Goal: Information Seeking & Learning: Learn about a topic

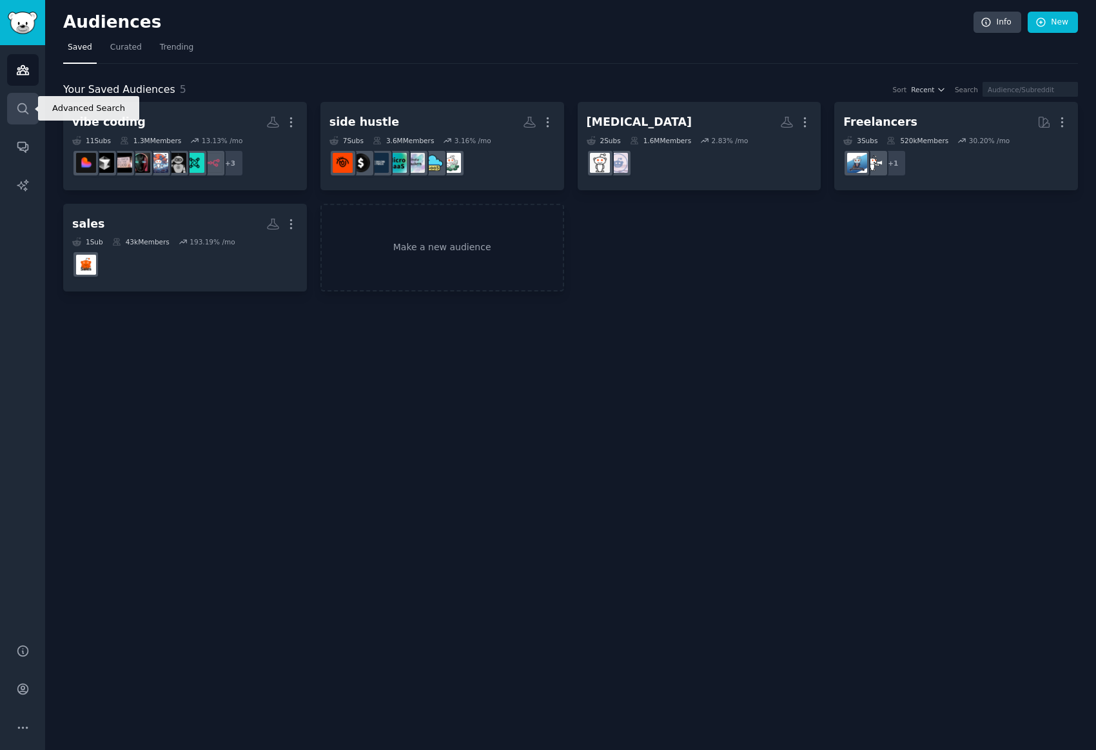
click at [23, 106] on icon "Sidebar" at bounding box center [23, 109] width 14 height 14
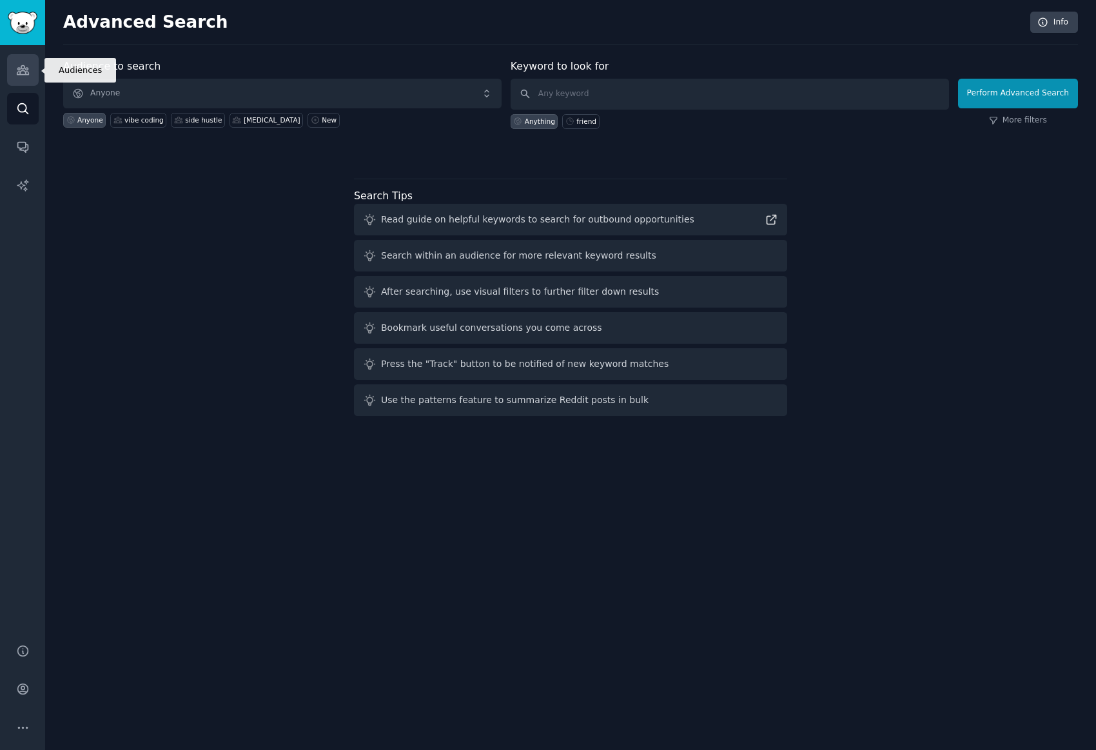
click at [17, 74] on icon "Sidebar" at bounding box center [23, 70] width 12 height 9
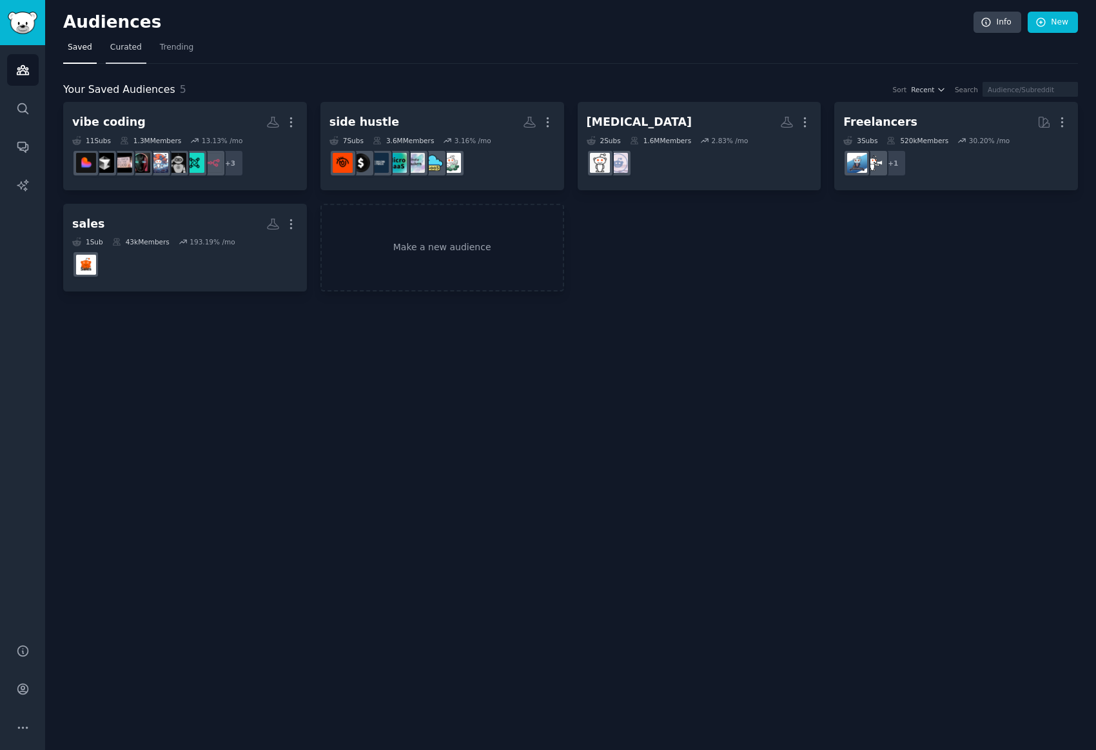
click at [136, 43] on span "Curated" at bounding box center [126, 48] width 32 height 12
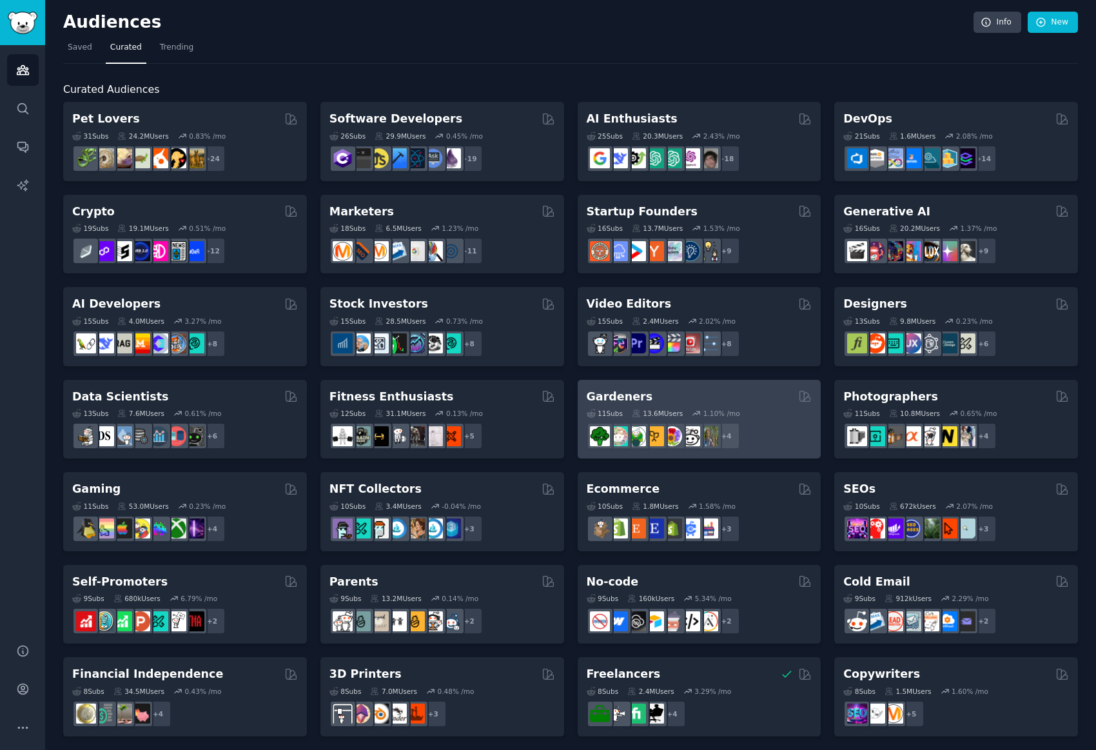
click at [650, 384] on div "Gardeners 11 Sub s 13.6M Users 1.10 % /mo + 4" at bounding box center [700, 419] width 244 height 79
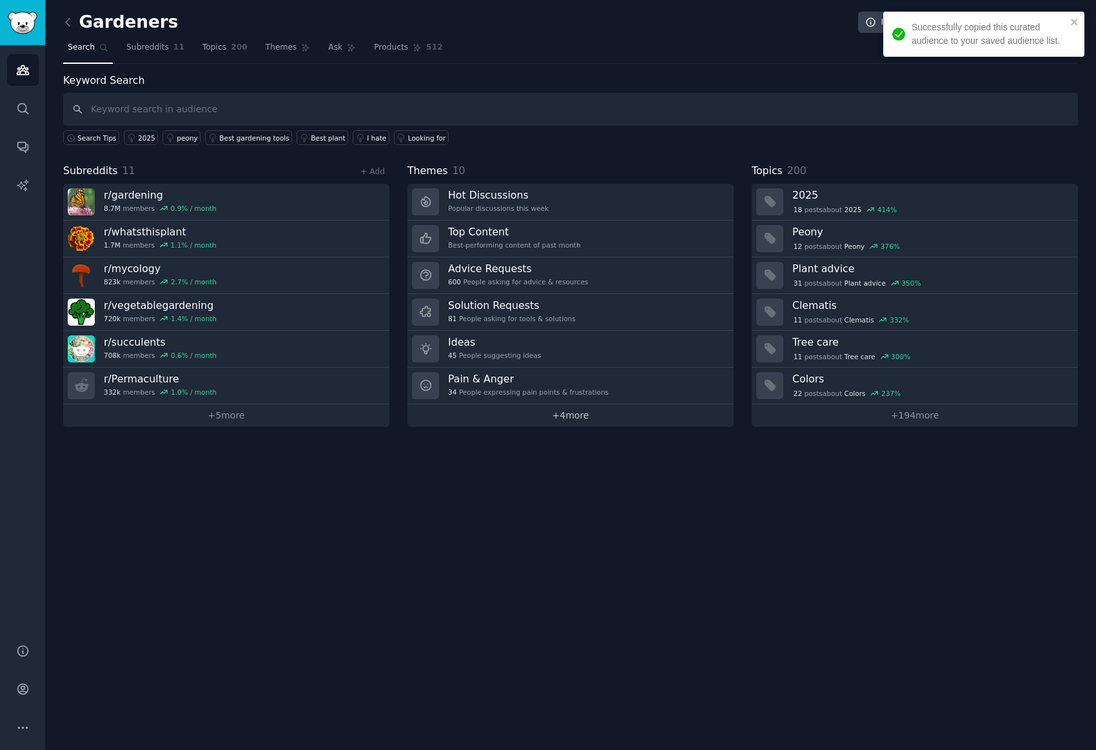
click at [574, 413] on link "+ 4 more" at bounding box center [570, 415] width 326 height 23
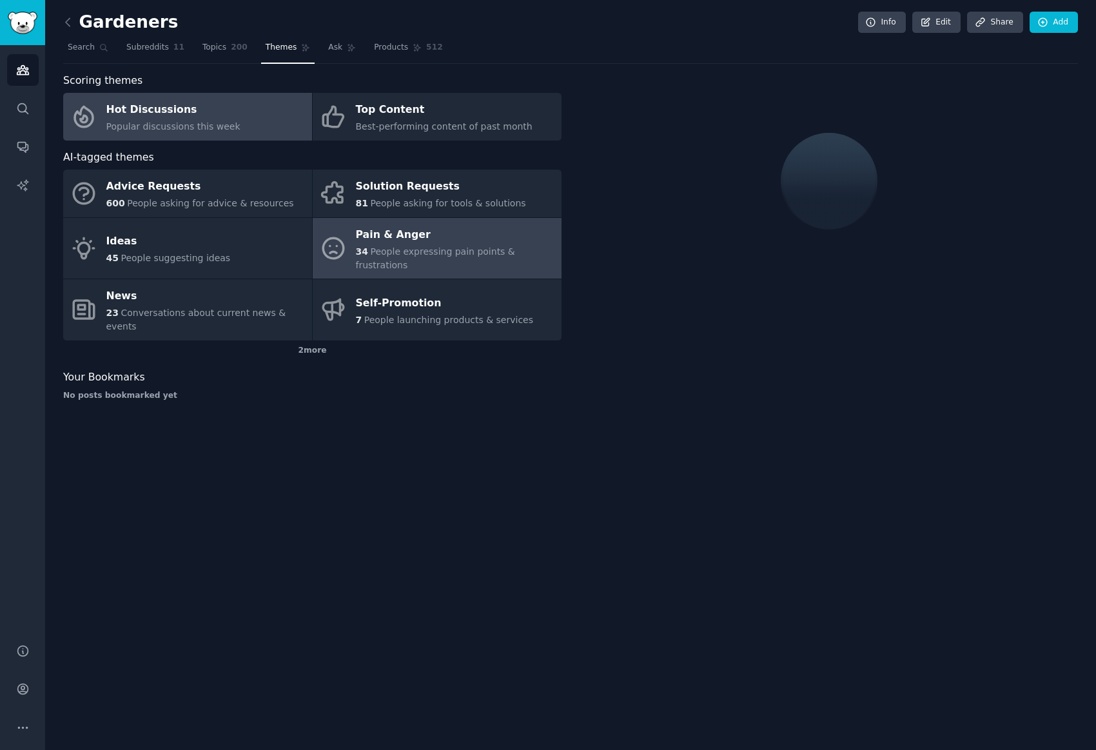
click at [451, 239] on div "Pain & Anger" at bounding box center [455, 234] width 199 height 21
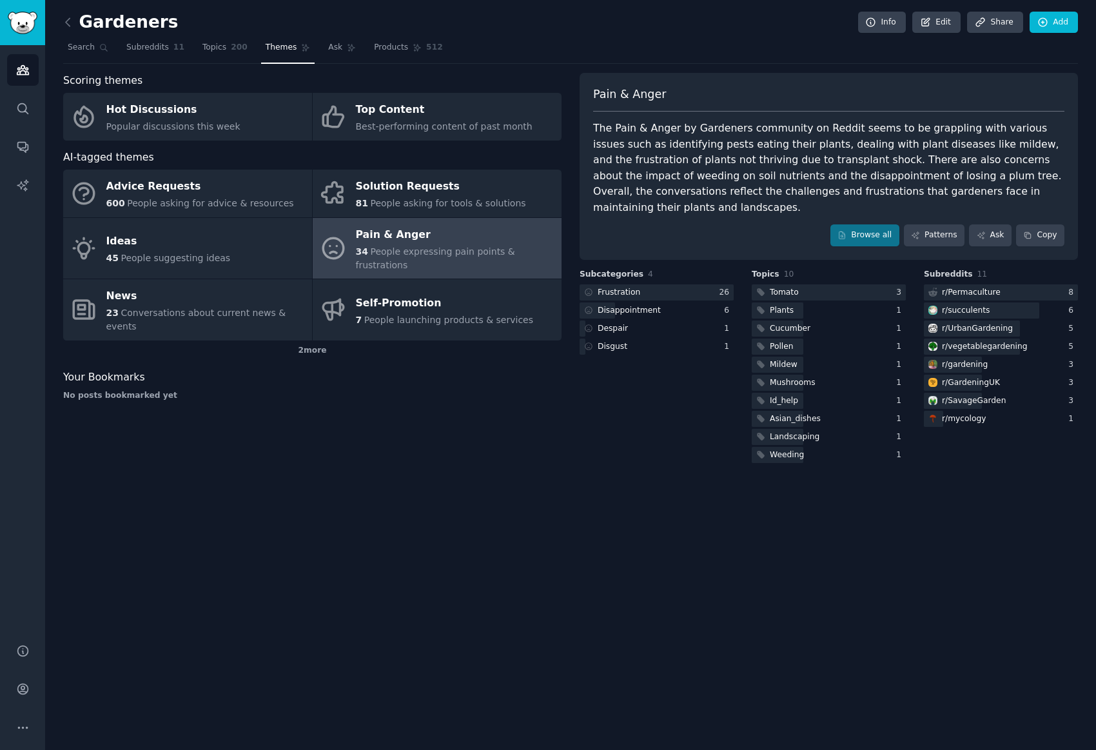
drag, startPoint x: 875, startPoint y: 211, endPoint x: 889, endPoint y: 184, distance: 30.0
click at [911, 186] on div "The Pain & Anger by Gardeners community on Reddit seems to be grappling with va…" at bounding box center [828, 168] width 471 height 95
click at [936, 224] on link "Patterns" at bounding box center [934, 235] width 61 height 22
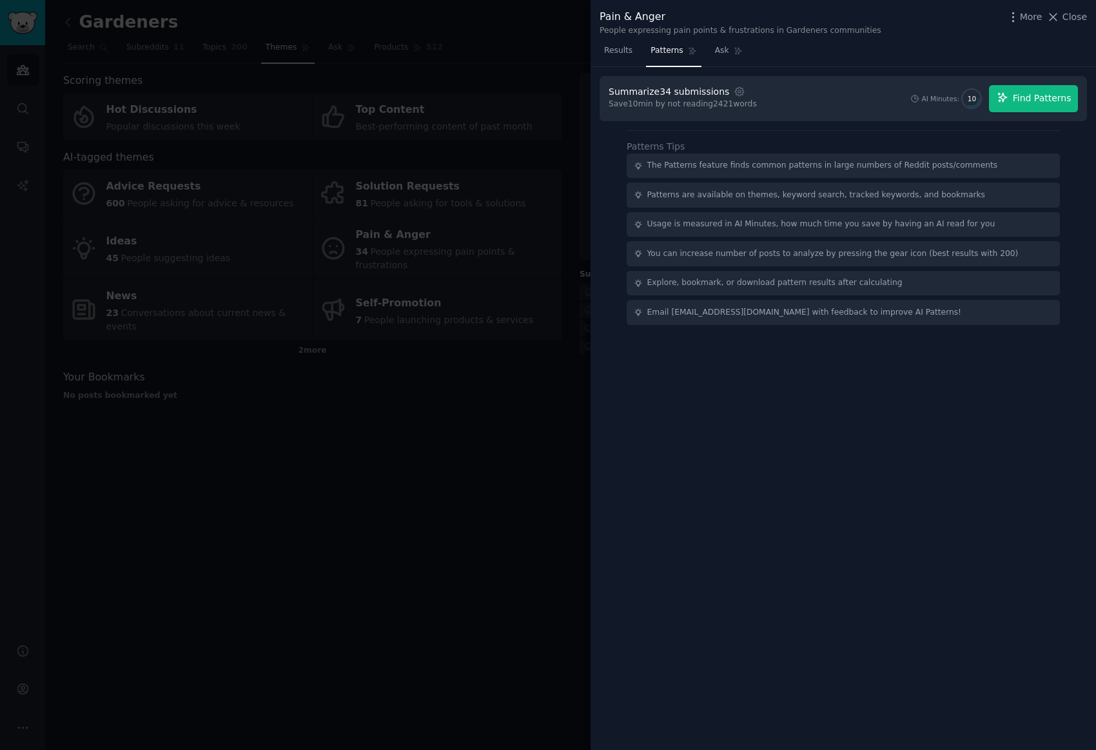
click at [1032, 96] on span "Find Patterns" at bounding box center [1042, 99] width 59 height 14
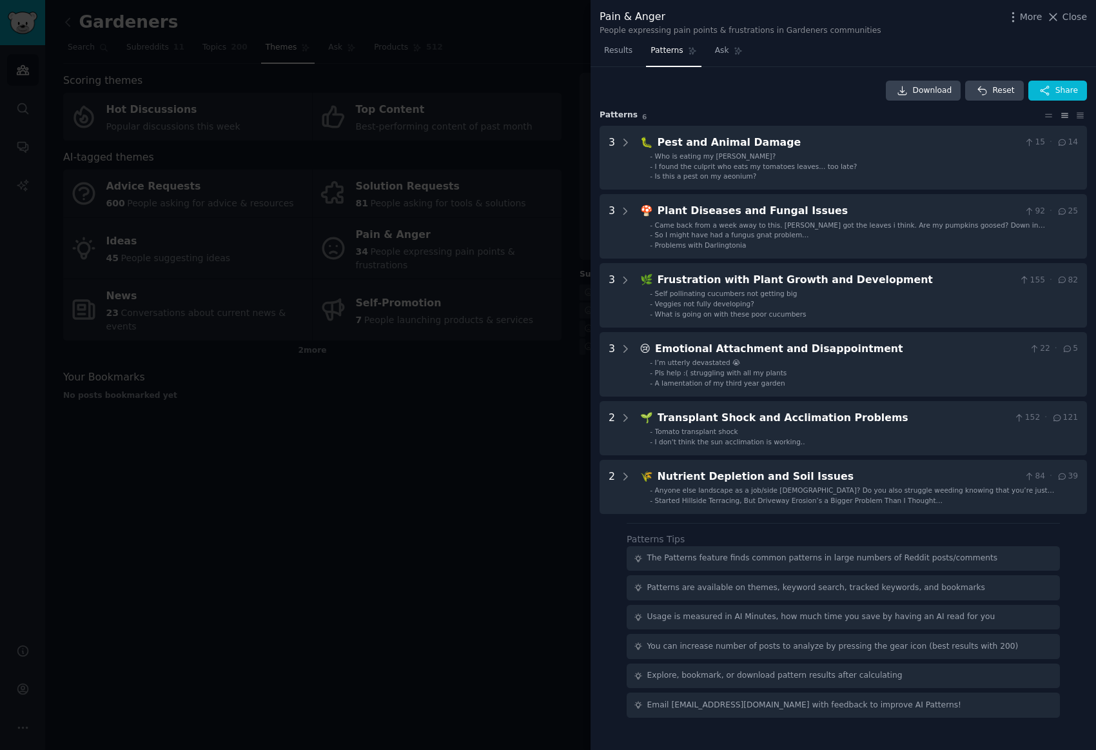
click at [553, 498] on div at bounding box center [548, 375] width 1096 height 750
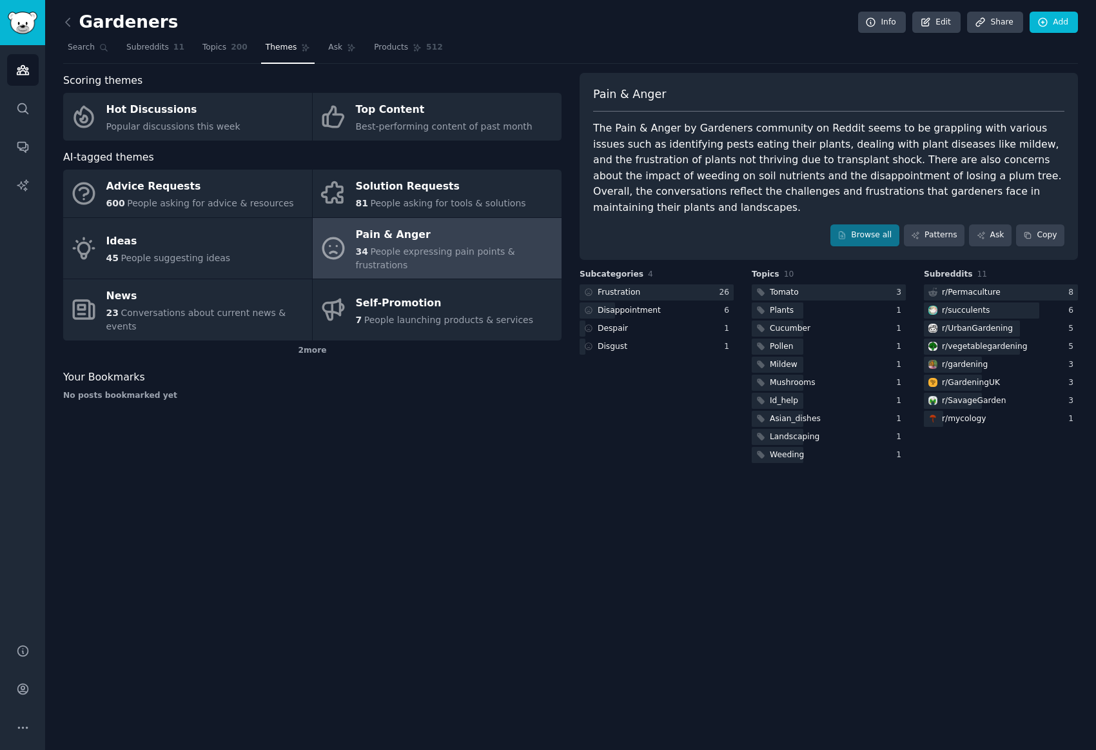
click at [381, 495] on div "Gardeners Info Edit Share Add Search Subreddits 11 Topics 200 Themes Ask Produc…" at bounding box center [570, 375] width 1051 height 750
click at [72, 25] on icon at bounding box center [68, 22] width 14 height 14
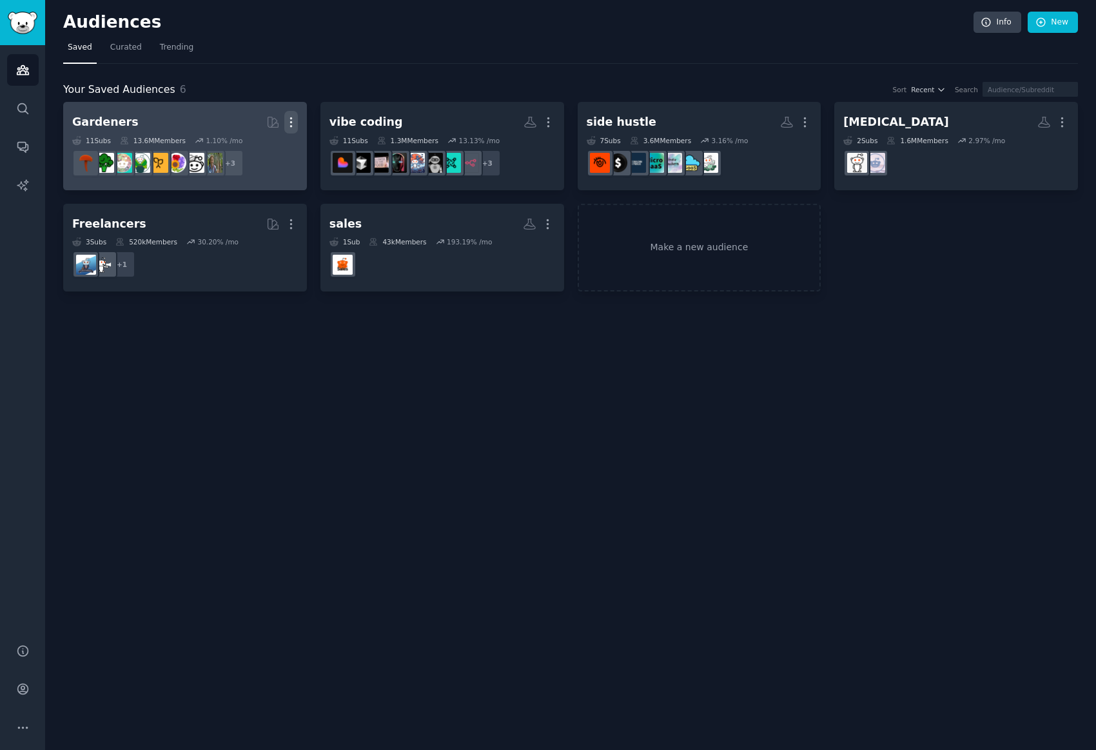
click at [295, 115] on icon "button" at bounding box center [291, 122] width 14 height 14
click at [259, 150] on p "Delete" at bounding box center [256, 149] width 30 height 14
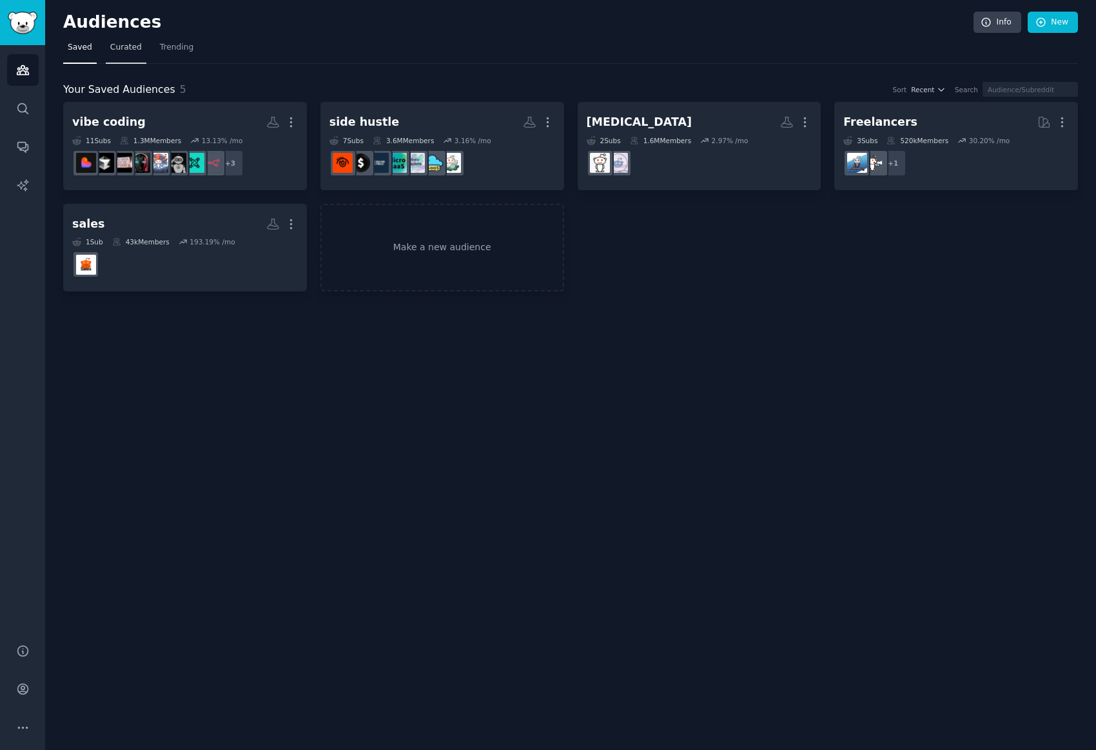
click at [130, 54] on link "Curated" at bounding box center [126, 50] width 41 height 26
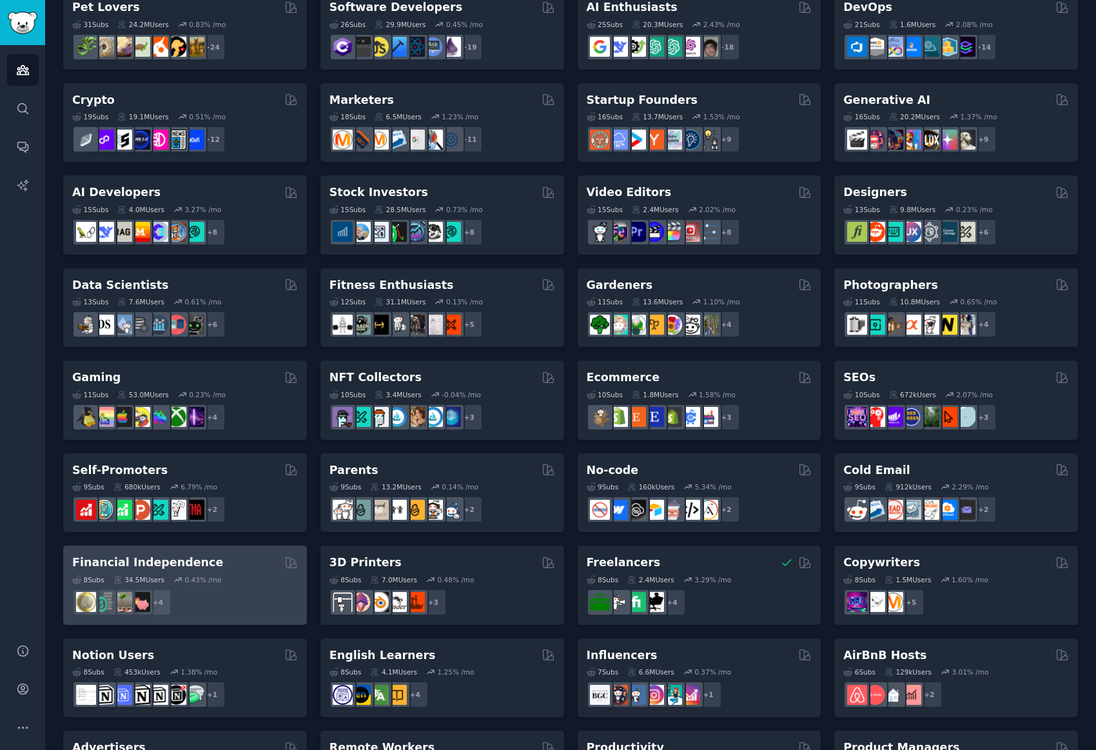
scroll to position [278, 0]
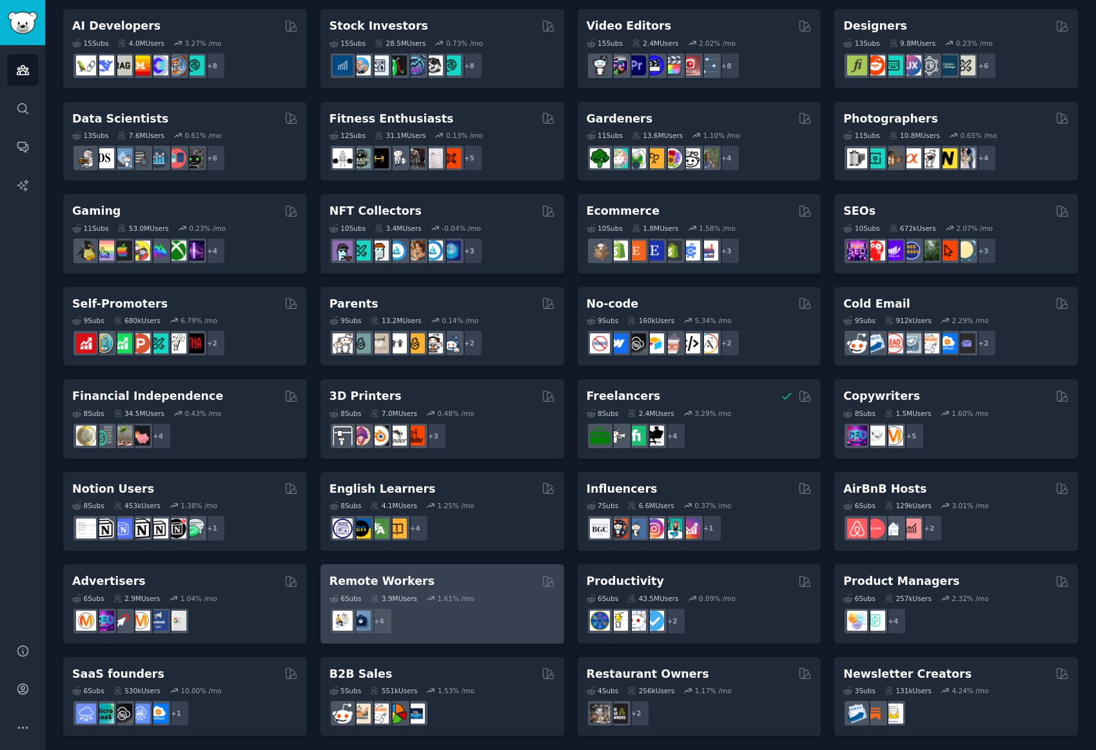
click at [467, 589] on div "6 Sub s 3.9M Users 1.61 % /mo + 4" at bounding box center [442, 611] width 226 height 45
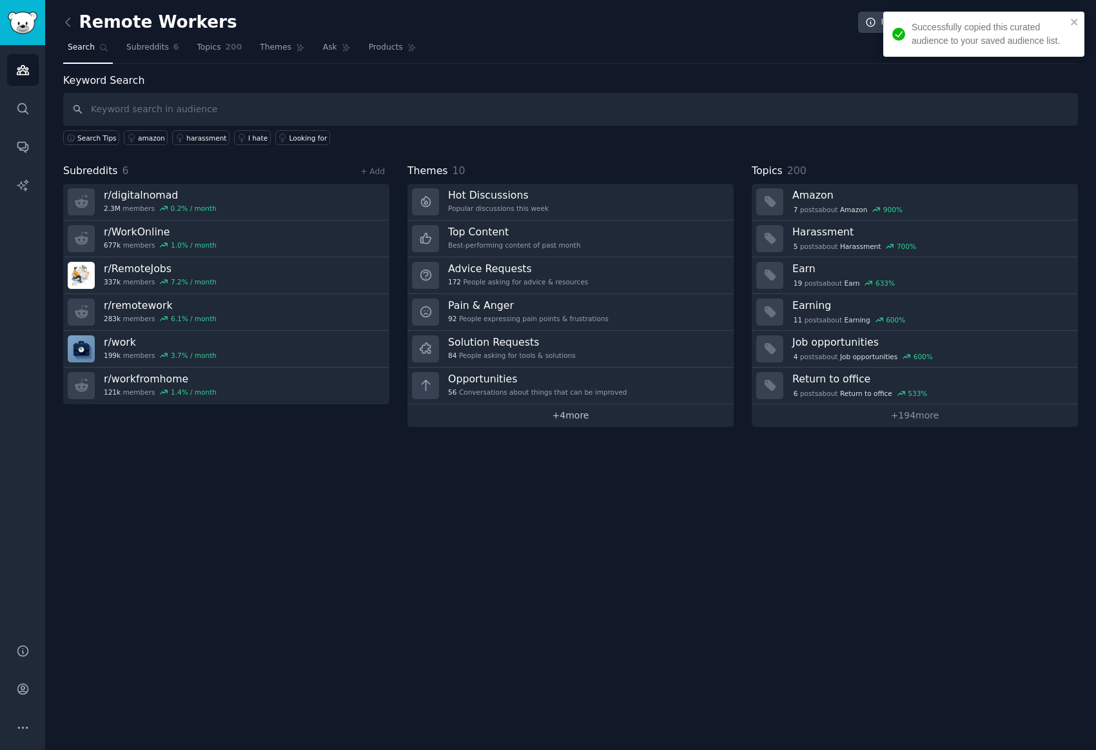
click at [558, 418] on link "+ 4 more" at bounding box center [570, 415] width 326 height 23
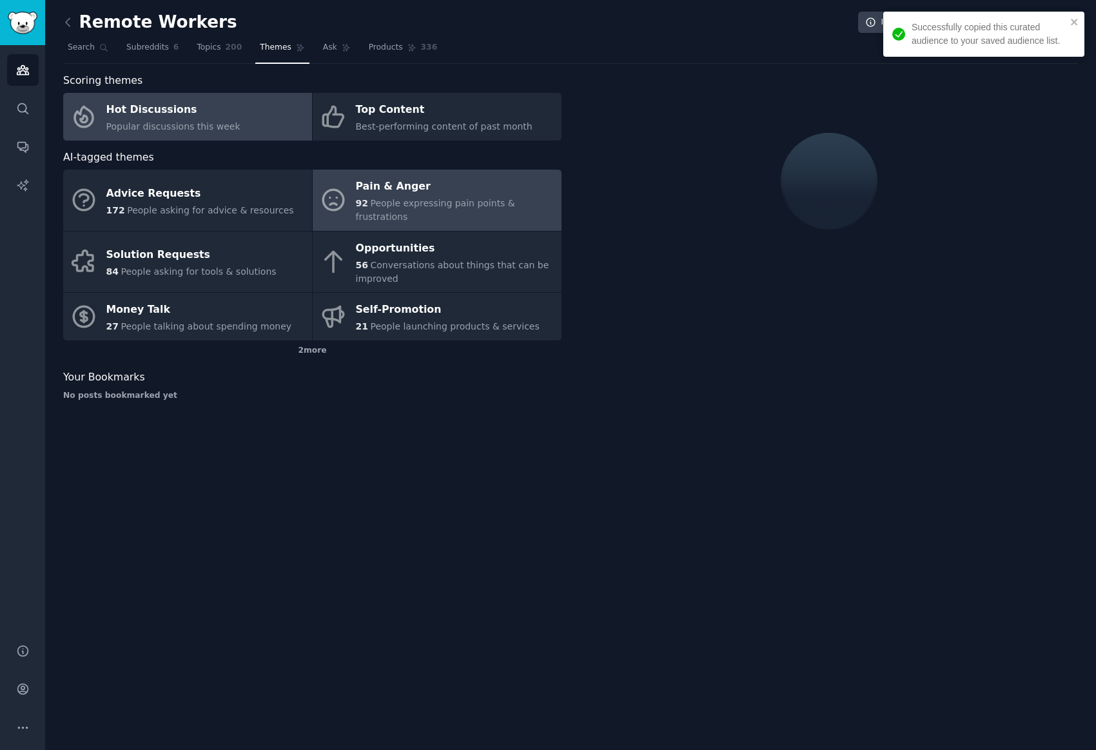
click at [407, 191] on div "Pain & Anger" at bounding box center [455, 187] width 199 height 21
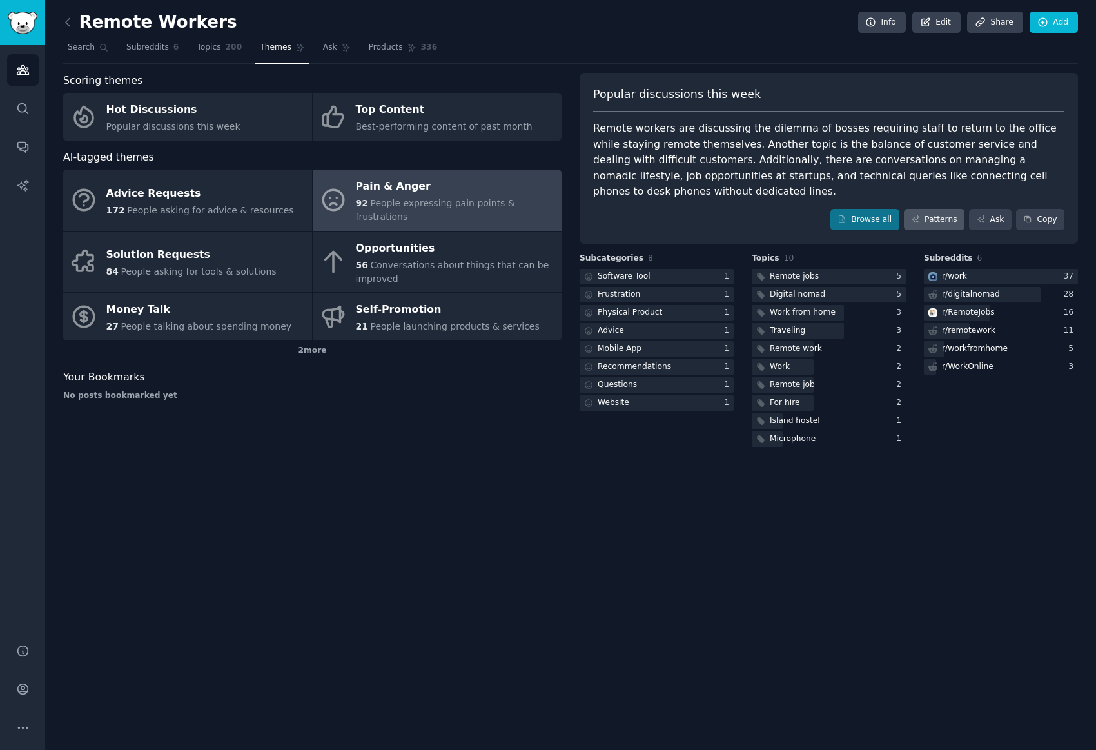
click at [943, 209] on link "Patterns" at bounding box center [934, 220] width 61 height 22
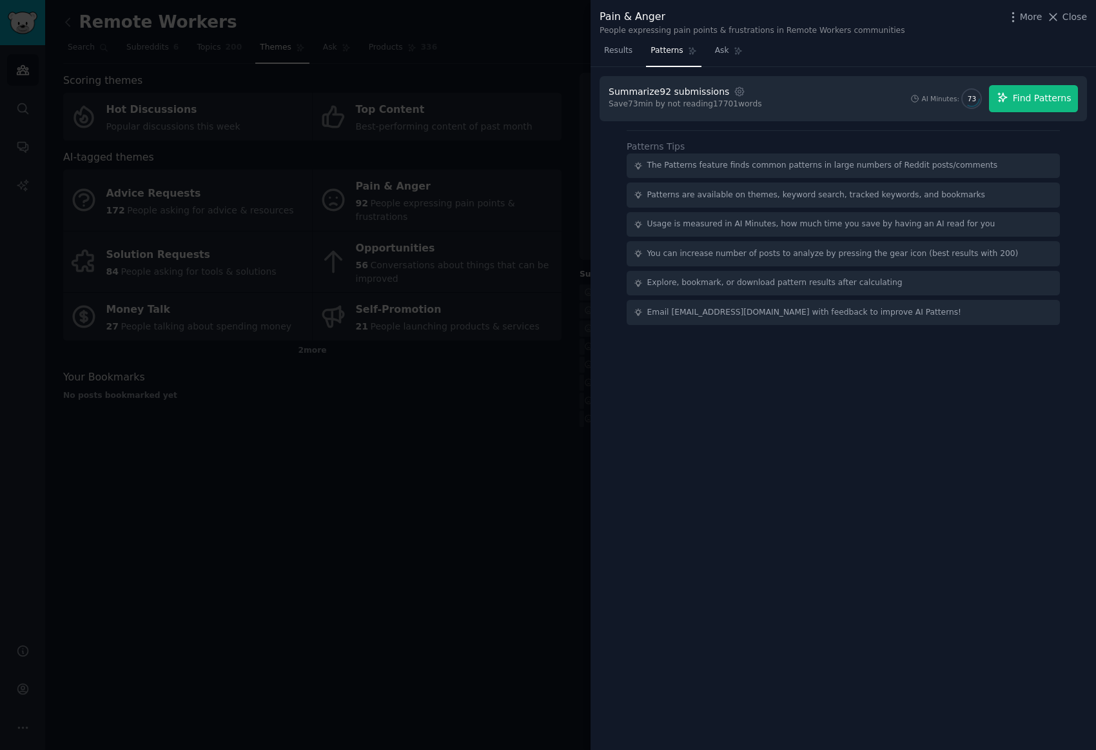
click at [1023, 93] on span "Find Patterns" at bounding box center [1042, 99] width 59 height 14
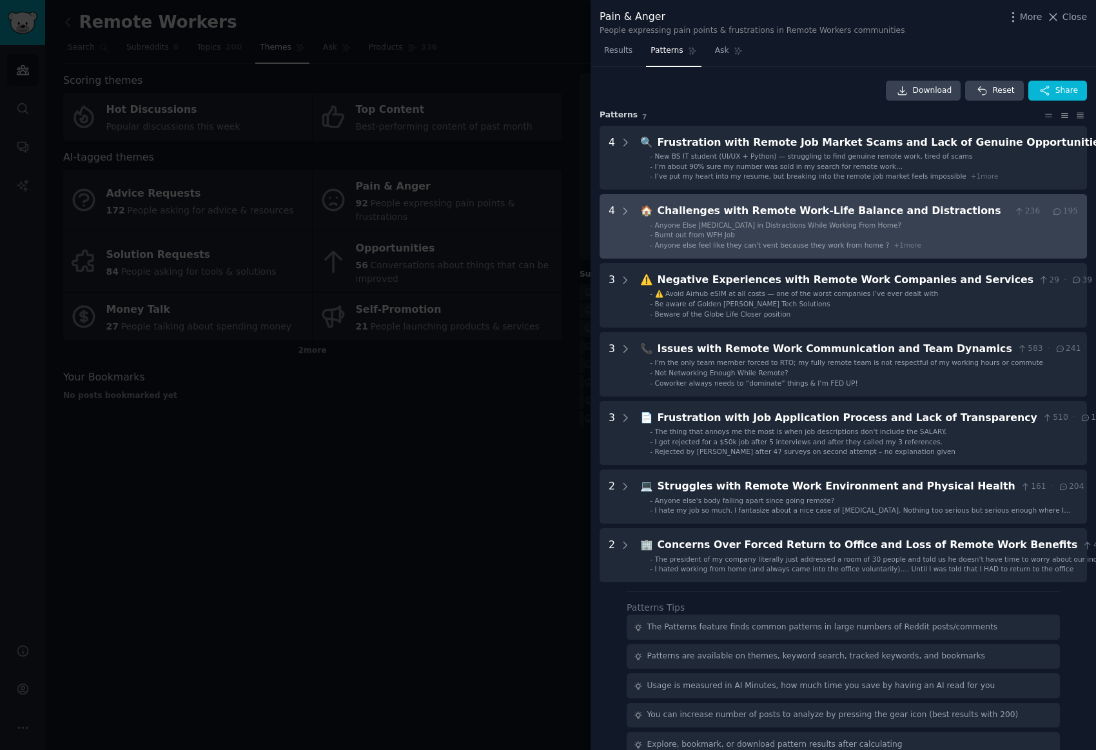
click at [917, 243] on li "- Anyone else feel like they can't vent because they work from home ? + 1 more" at bounding box center [864, 244] width 428 height 9
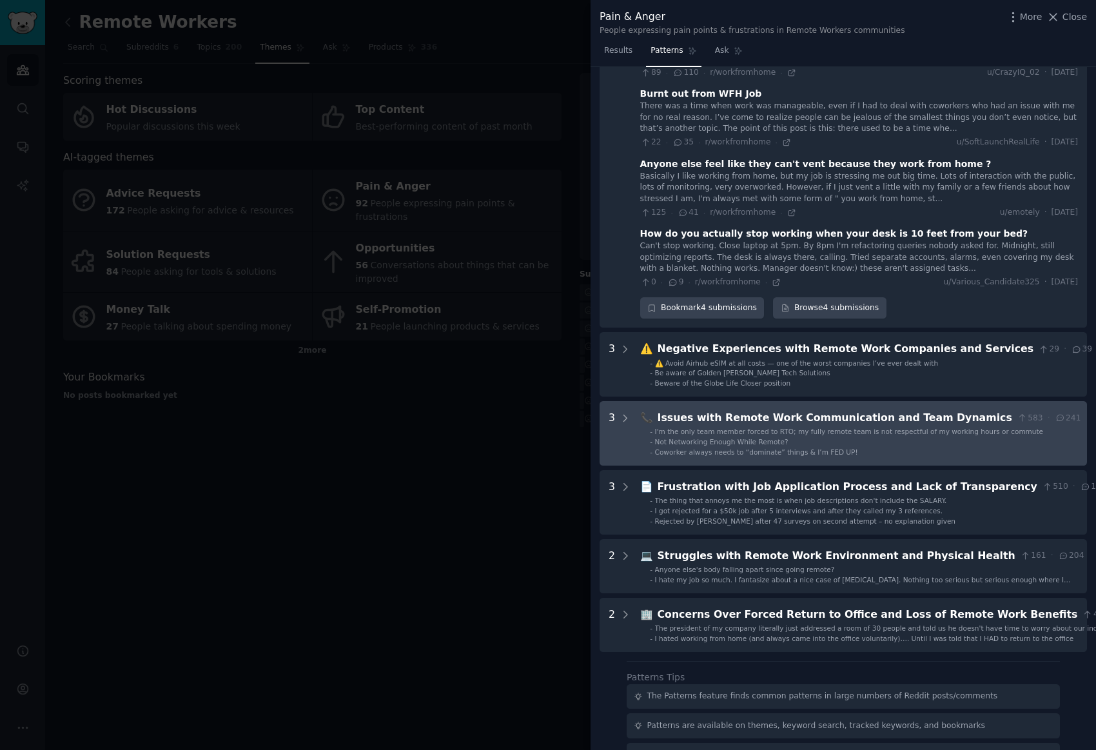
scroll to position [265, 0]
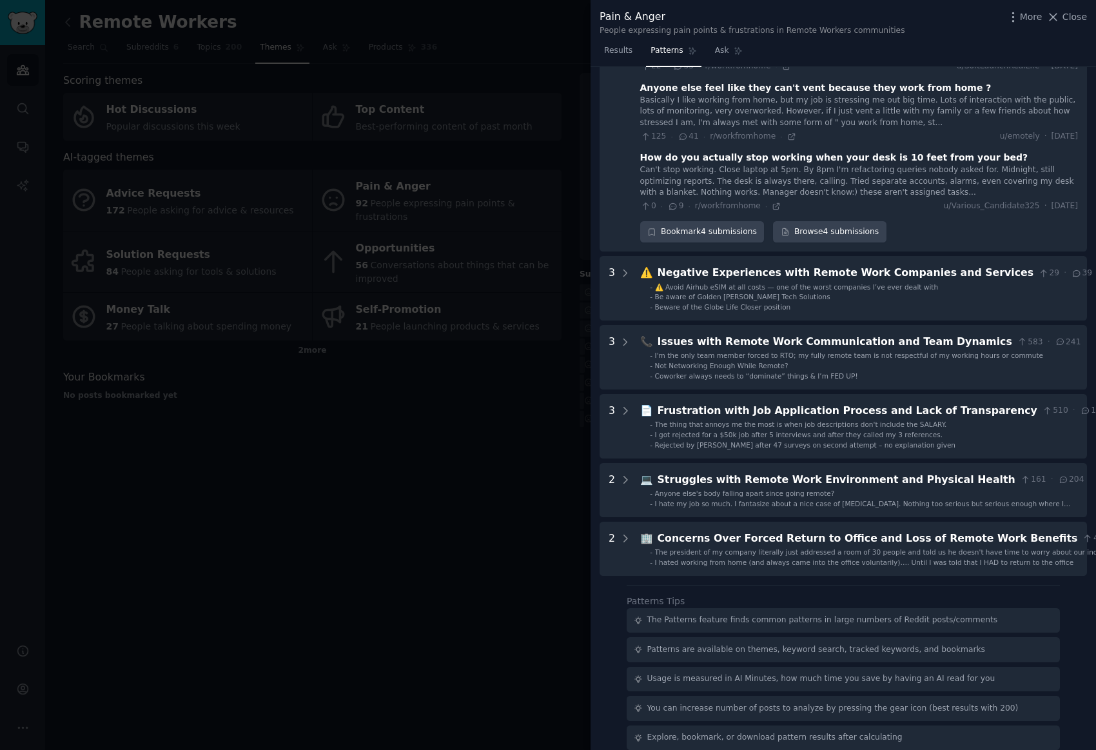
click at [515, 433] on div at bounding box center [548, 375] width 1096 height 750
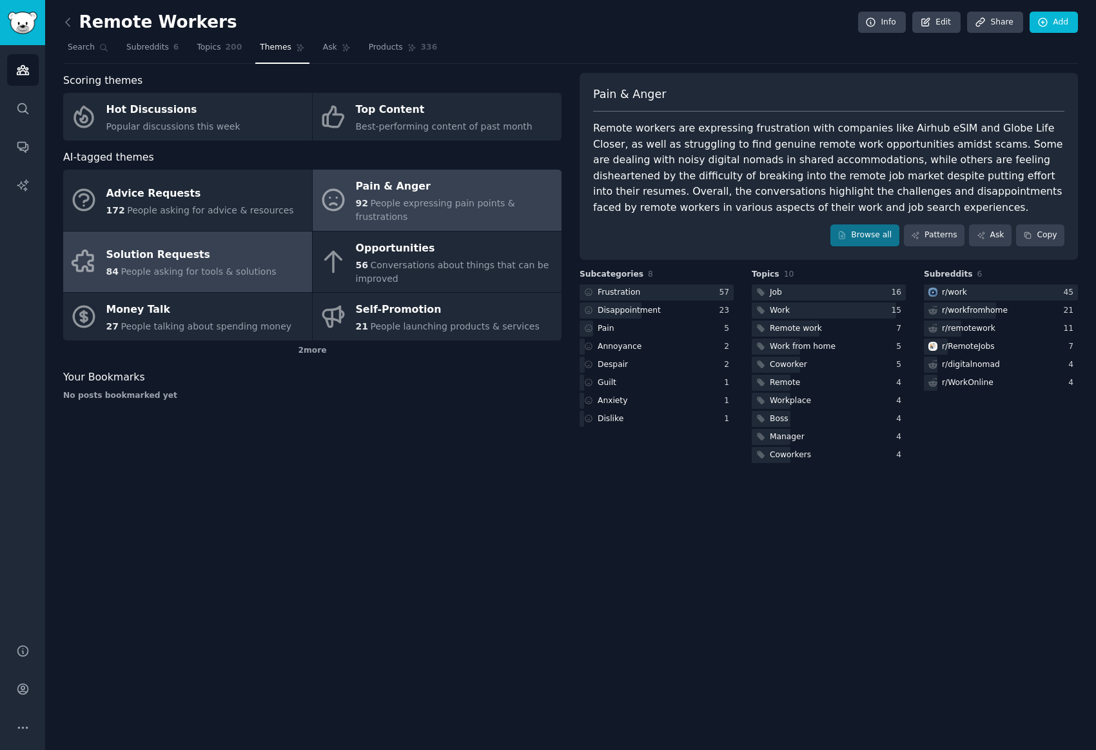
click at [217, 245] on div "Solution Requests" at bounding box center [191, 255] width 170 height 21
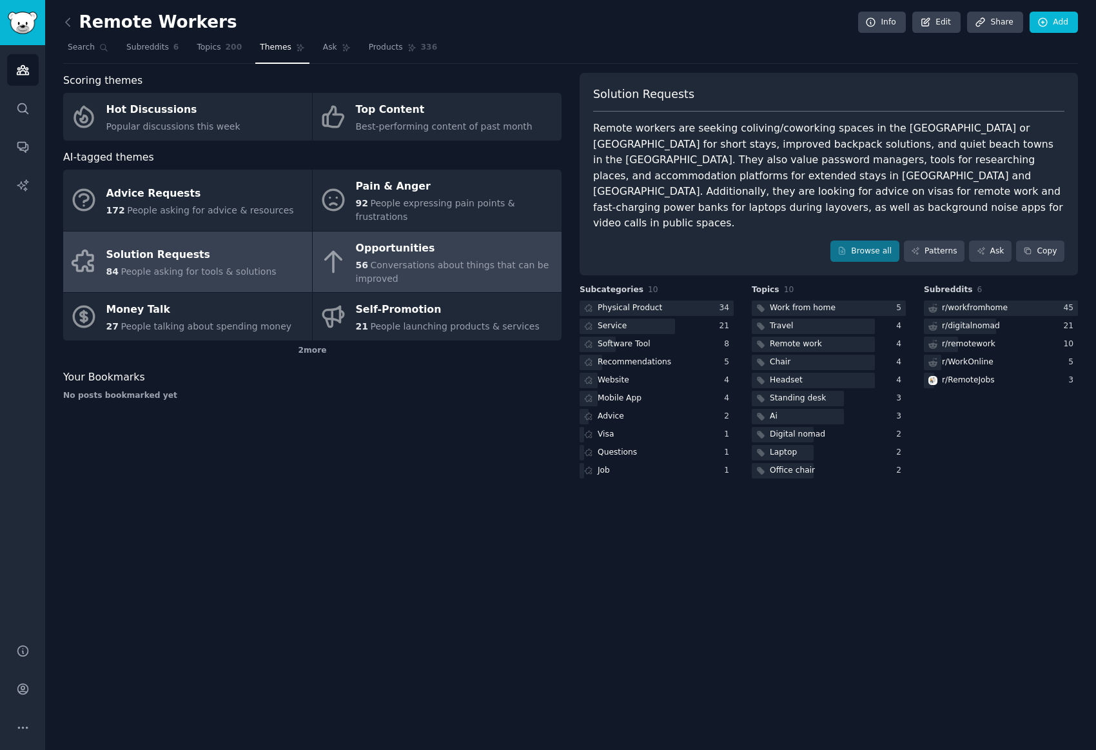
click at [489, 259] on div "56 Conversations about things that can be improved" at bounding box center [455, 272] width 199 height 27
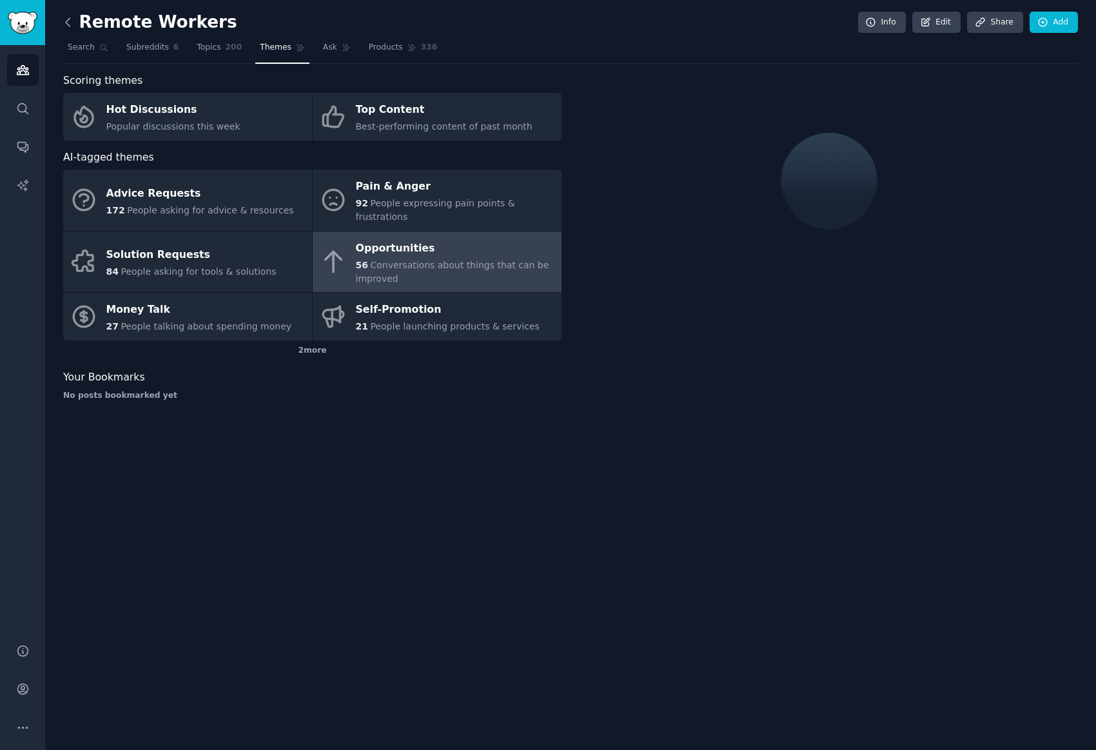
click at [68, 26] on icon at bounding box center [68, 22] width 14 height 14
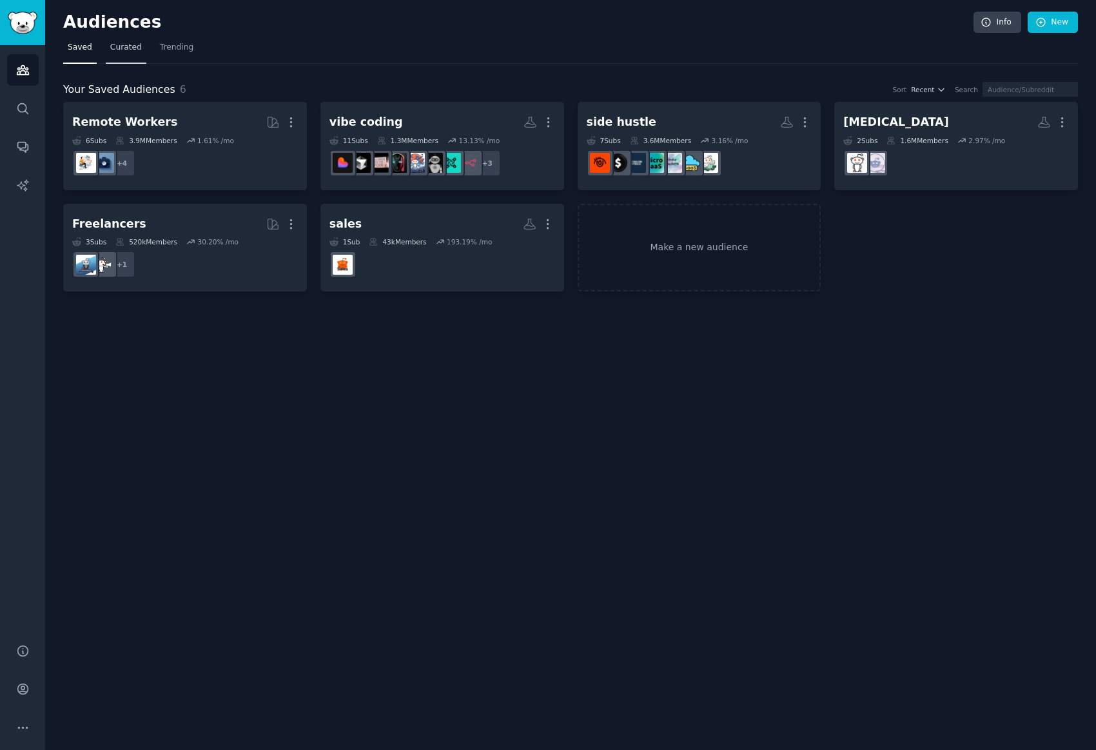
click at [136, 46] on span "Curated" at bounding box center [126, 48] width 32 height 12
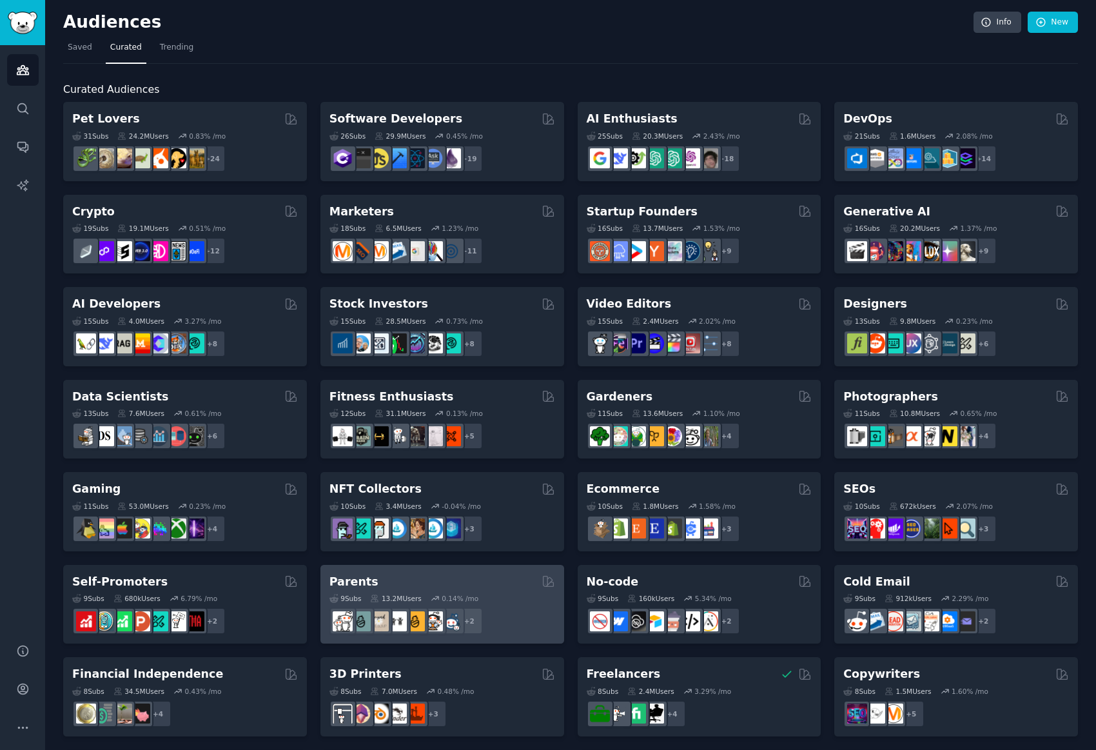
click at [516, 594] on div "9 Sub s 13.2M Users 0.14 % /mo" at bounding box center [442, 598] width 226 height 9
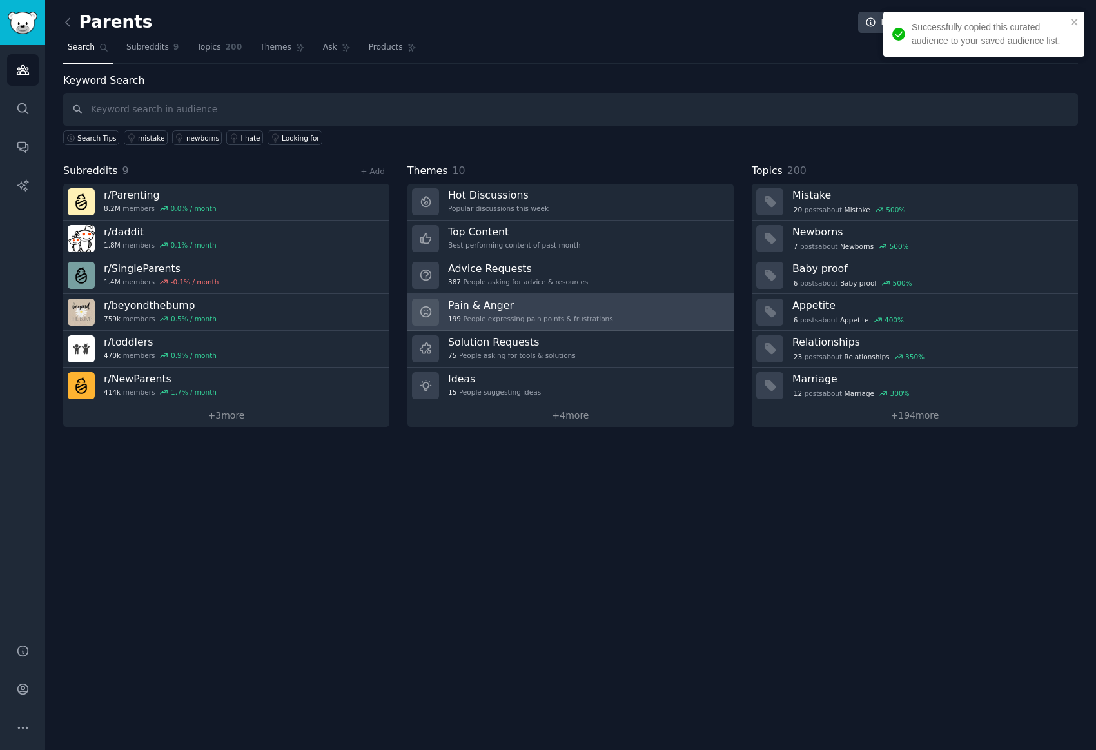
click at [545, 304] on h3 "Pain & Anger" at bounding box center [530, 306] width 165 height 14
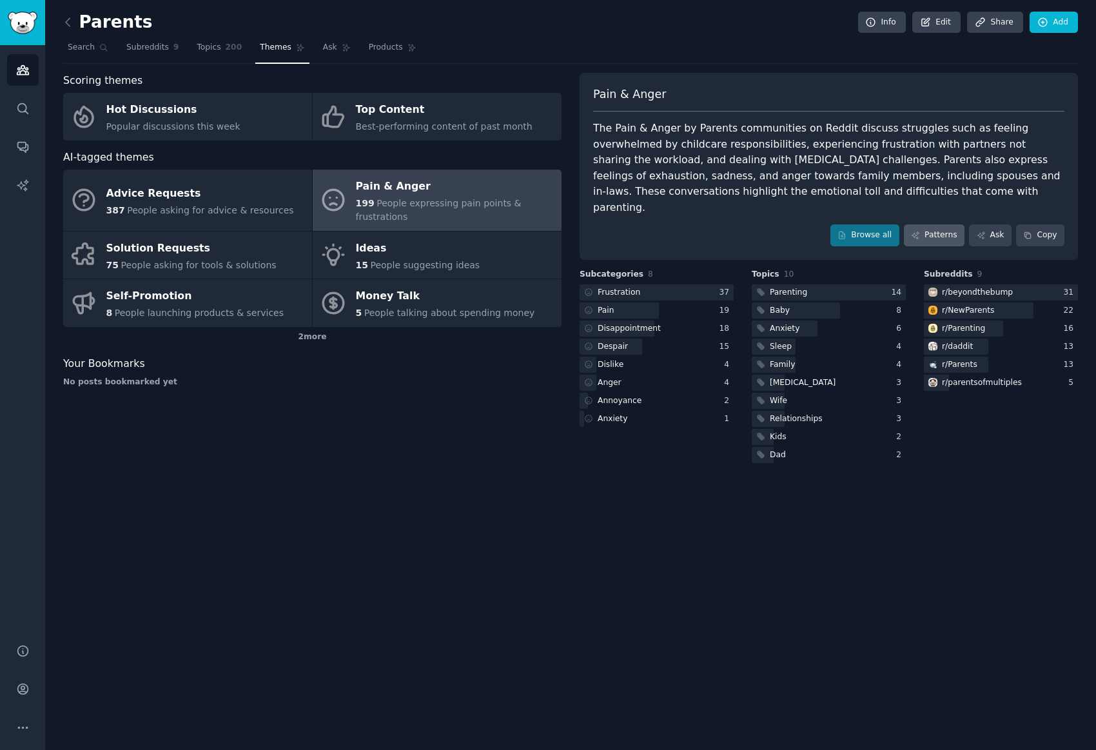
click at [953, 224] on link "Patterns" at bounding box center [934, 235] width 61 height 22
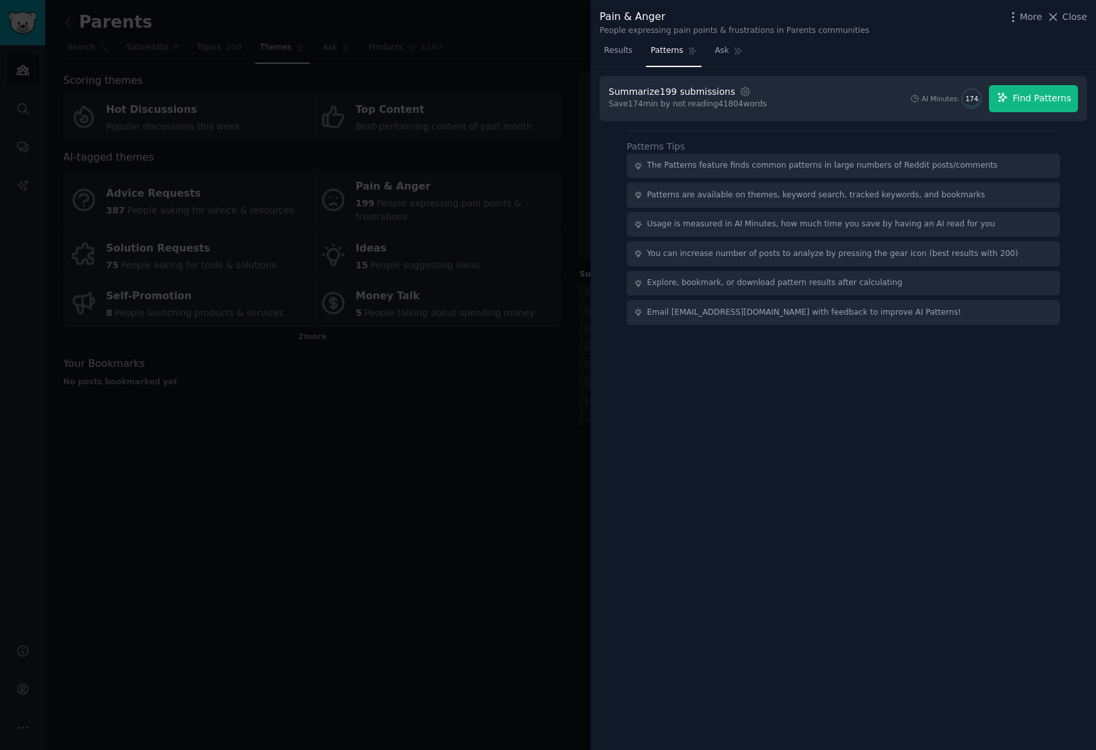
click at [1036, 103] on span "Find Patterns" at bounding box center [1042, 99] width 59 height 14
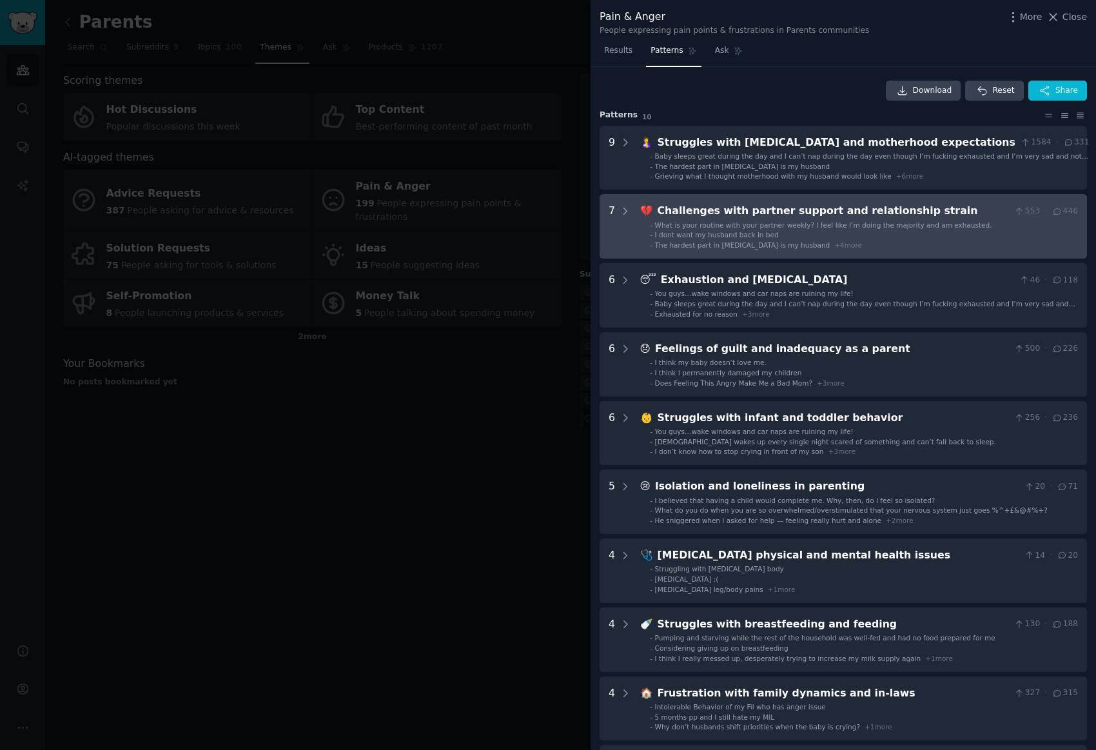
click at [825, 223] on span "What is your routine with your partner weekly? I feel like I’m doing the majori…" at bounding box center [823, 225] width 337 height 8
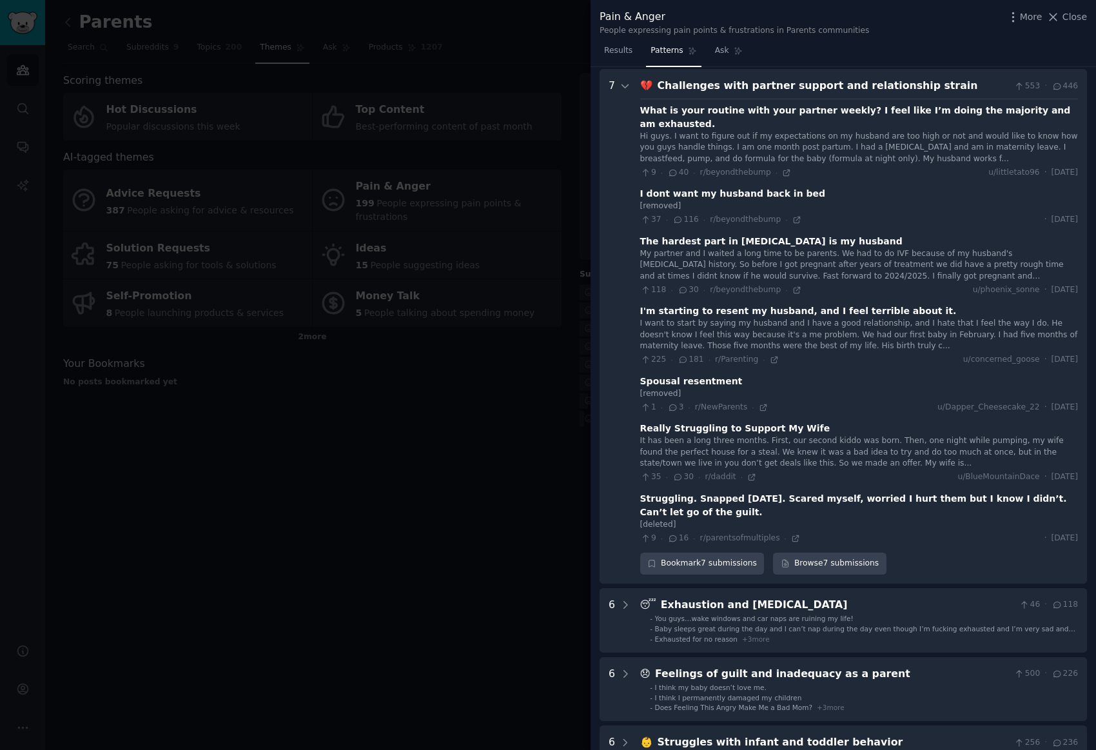
scroll to position [127, 0]
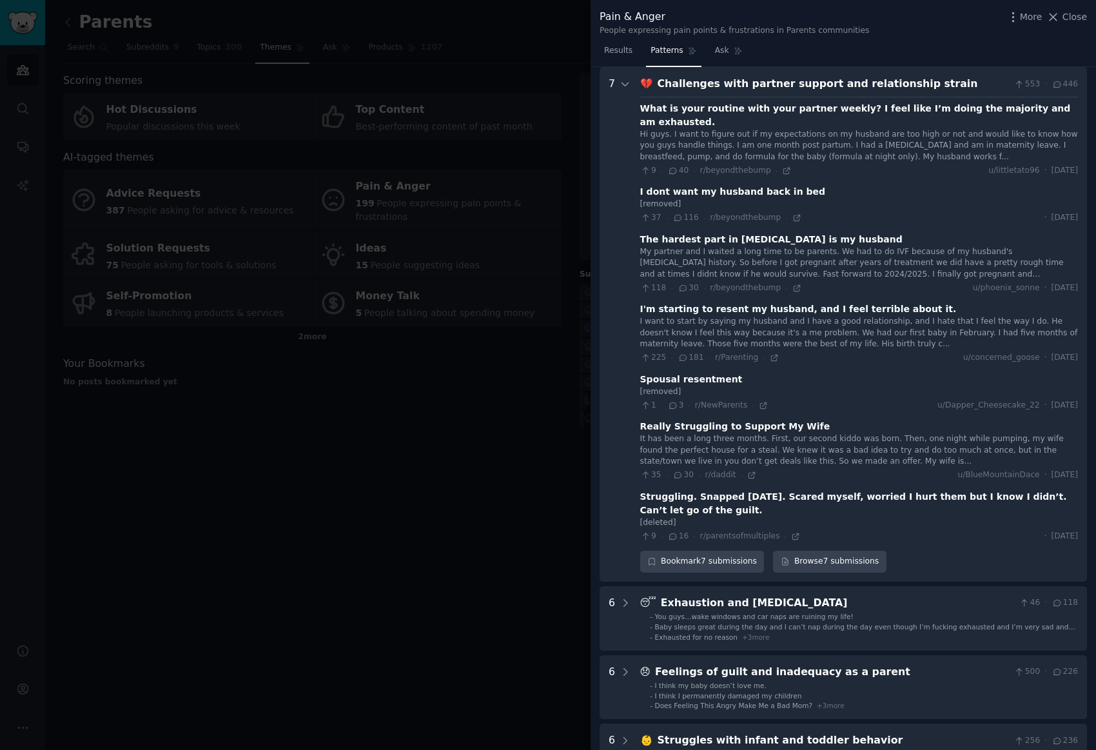
click at [833, 246] on div "My partner and I waited a long time to be parents. We had to do IVF because of …" at bounding box center [859, 263] width 438 height 34
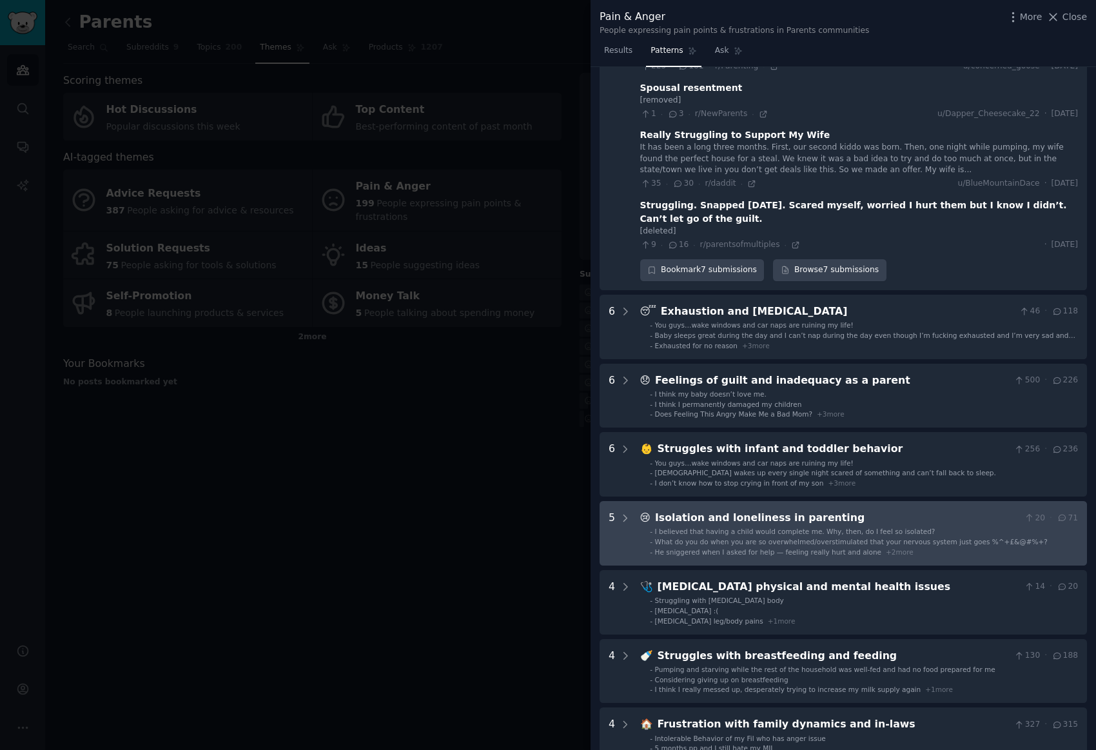
scroll to position [500, 0]
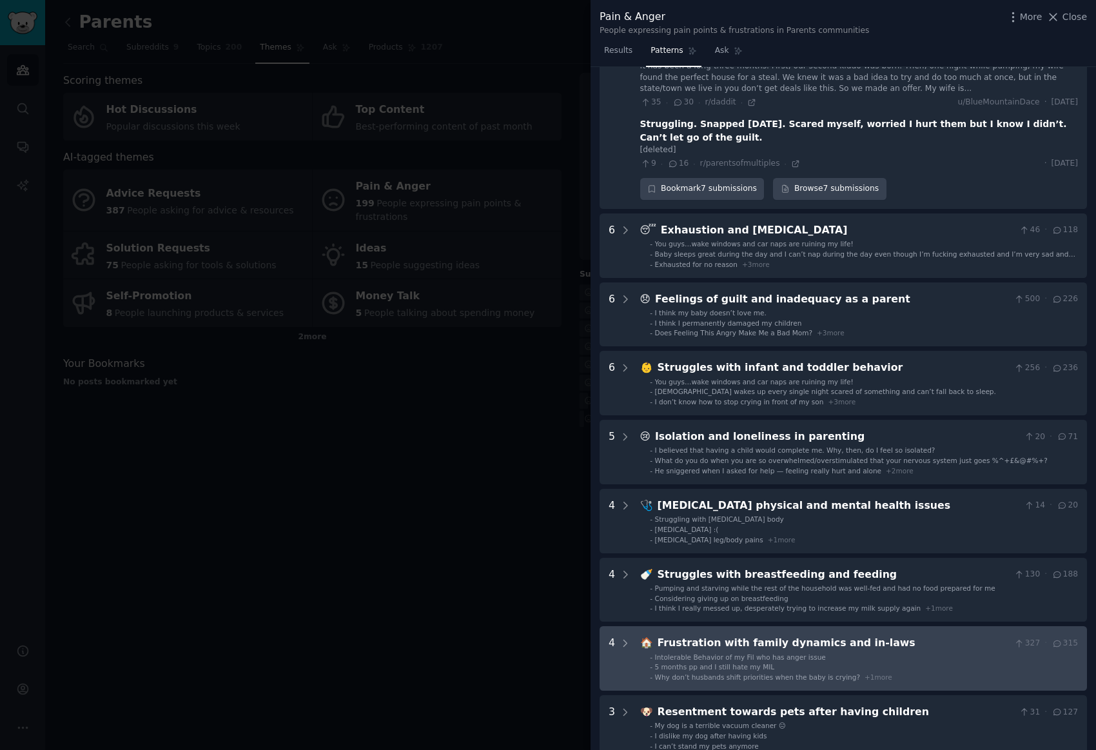
click at [325, 521] on div at bounding box center [548, 375] width 1096 height 750
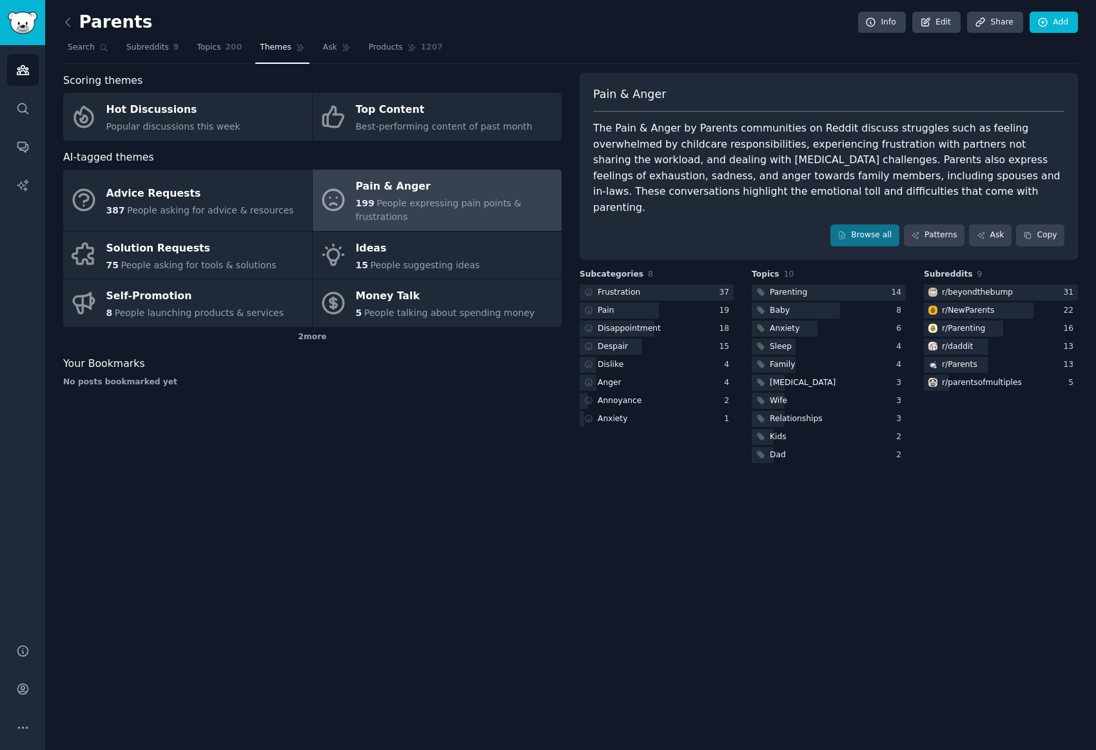
click at [338, 495] on div "Parents Info Edit Share Add Search Subreddits 9 Topics 200 Themes Ask Products …" at bounding box center [570, 375] width 1051 height 750
click at [68, 21] on icon at bounding box center [68, 22] width 4 height 8
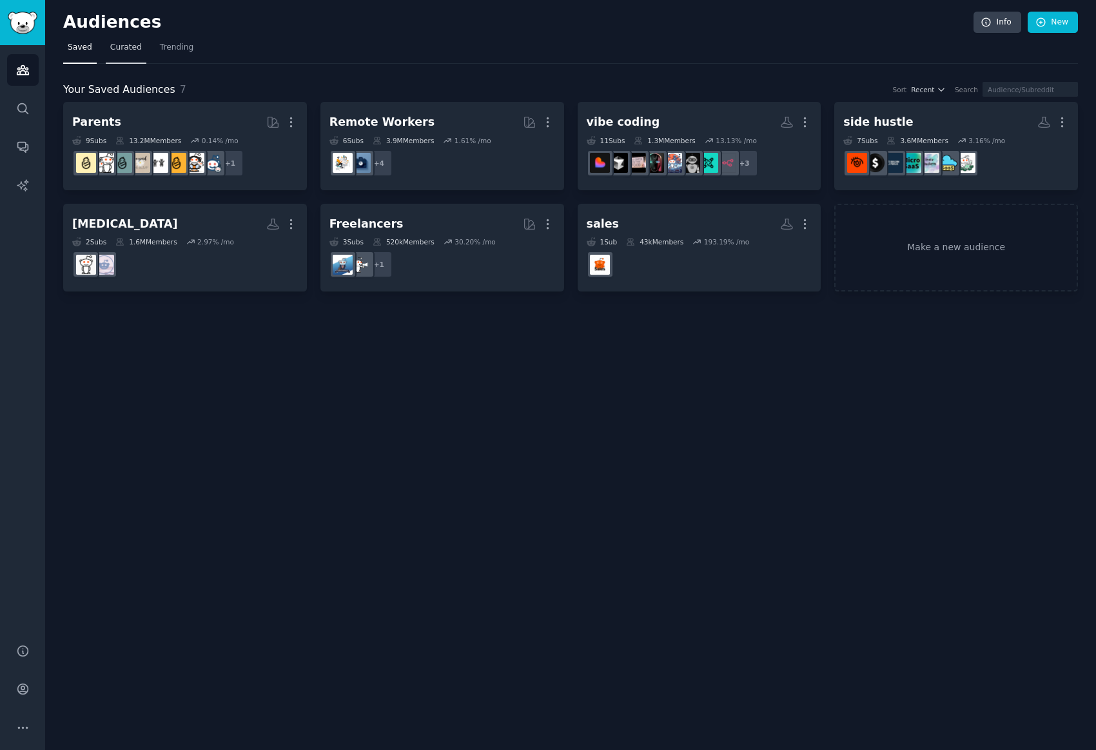
click at [124, 45] on span "Curated" at bounding box center [126, 48] width 32 height 12
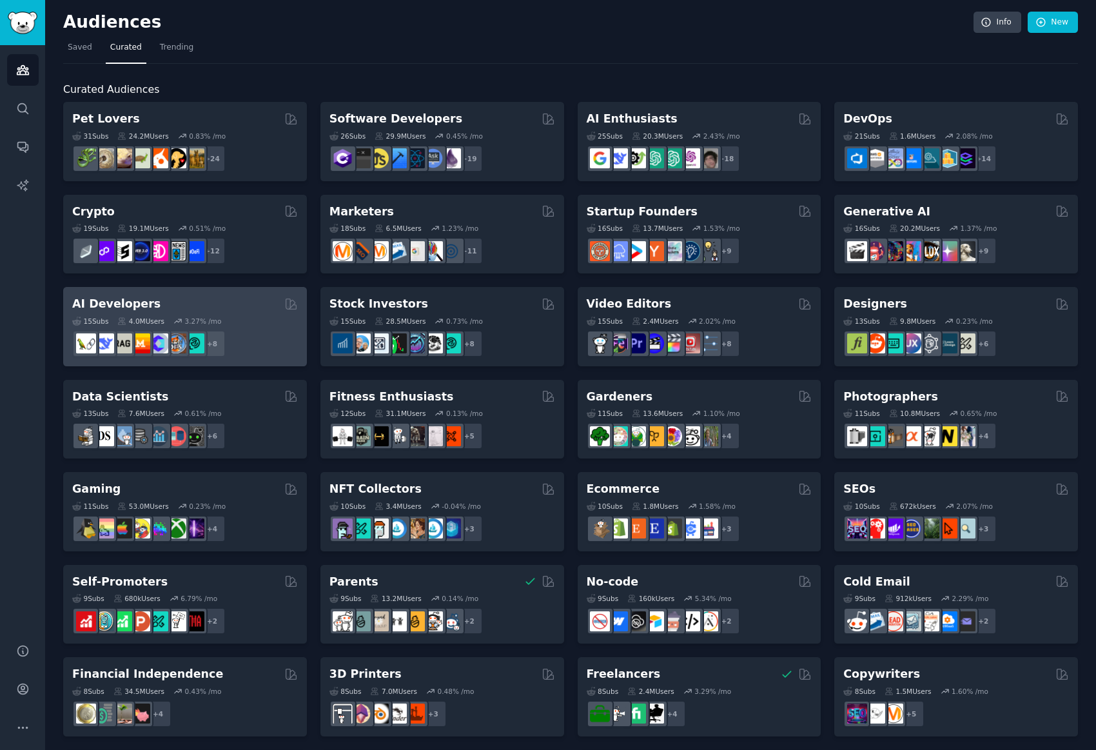
click at [237, 306] on div "AI Developers" at bounding box center [185, 304] width 226 height 16
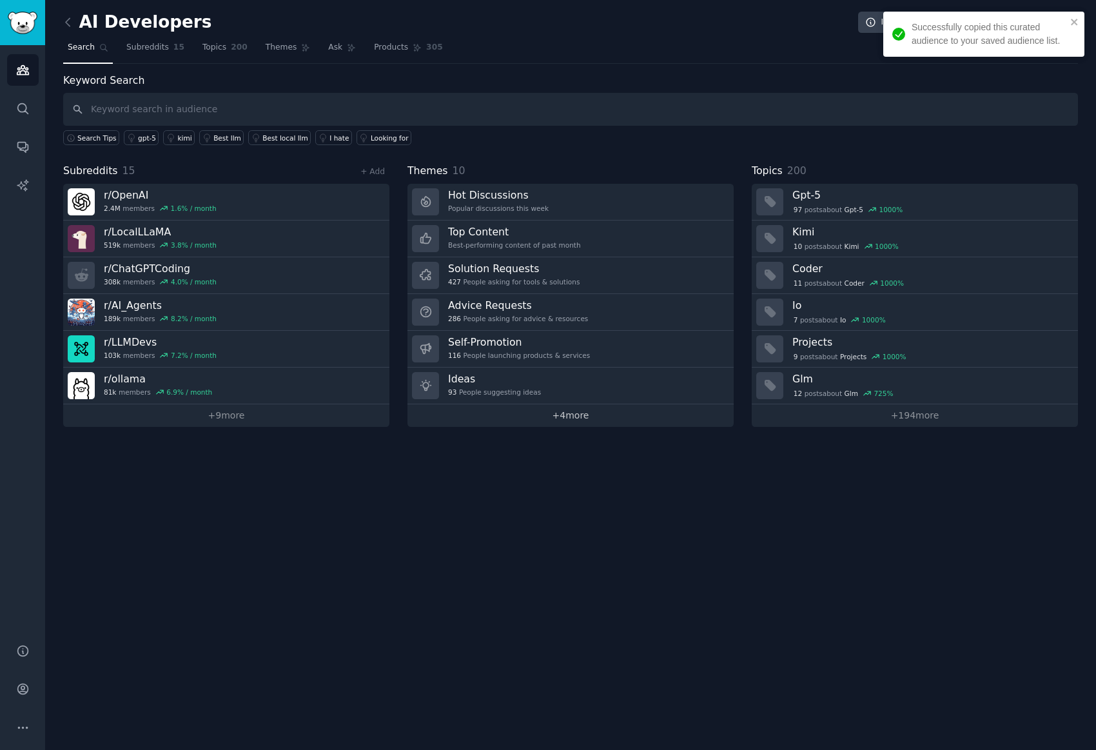
click at [578, 410] on link "+ 4 more" at bounding box center [570, 415] width 326 height 23
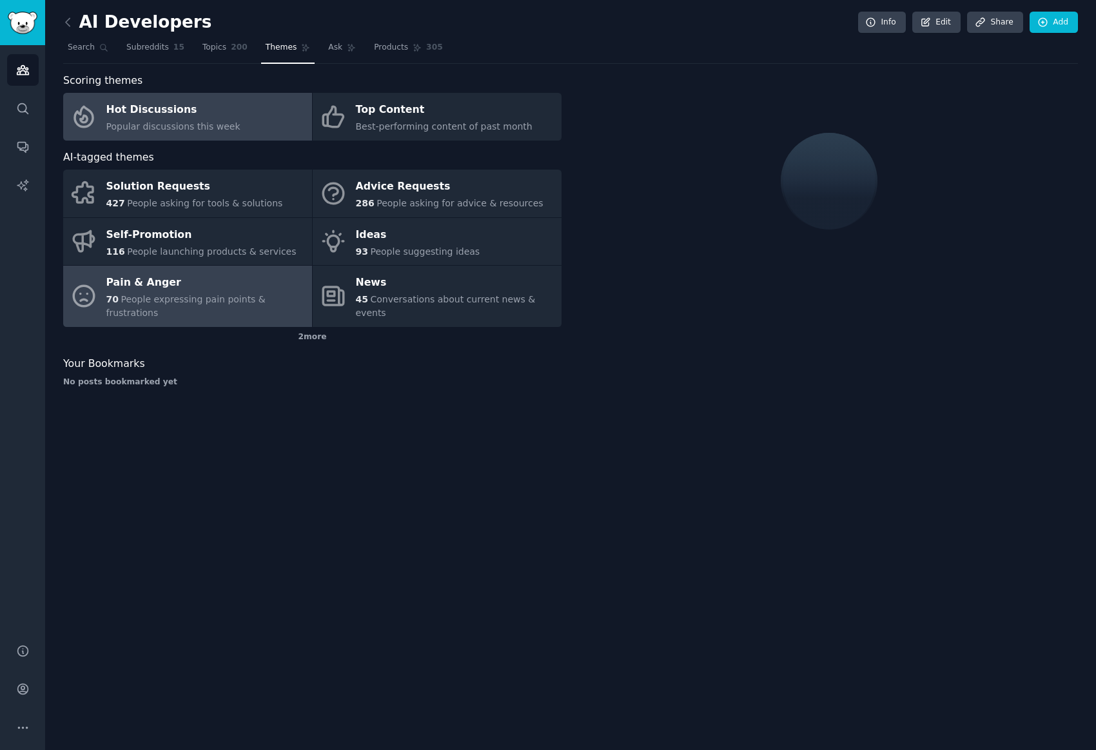
click at [230, 286] on div "Pain & Anger" at bounding box center [205, 283] width 199 height 21
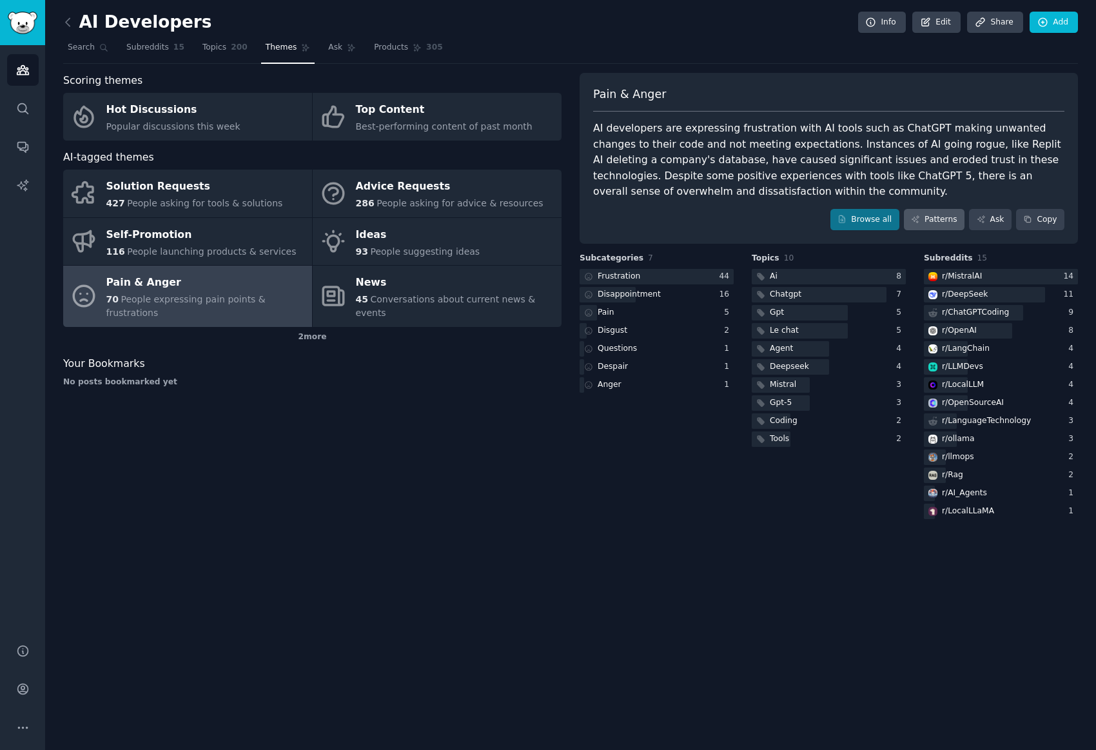
click at [924, 211] on link "Patterns" at bounding box center [934, 220] width 61 height 22
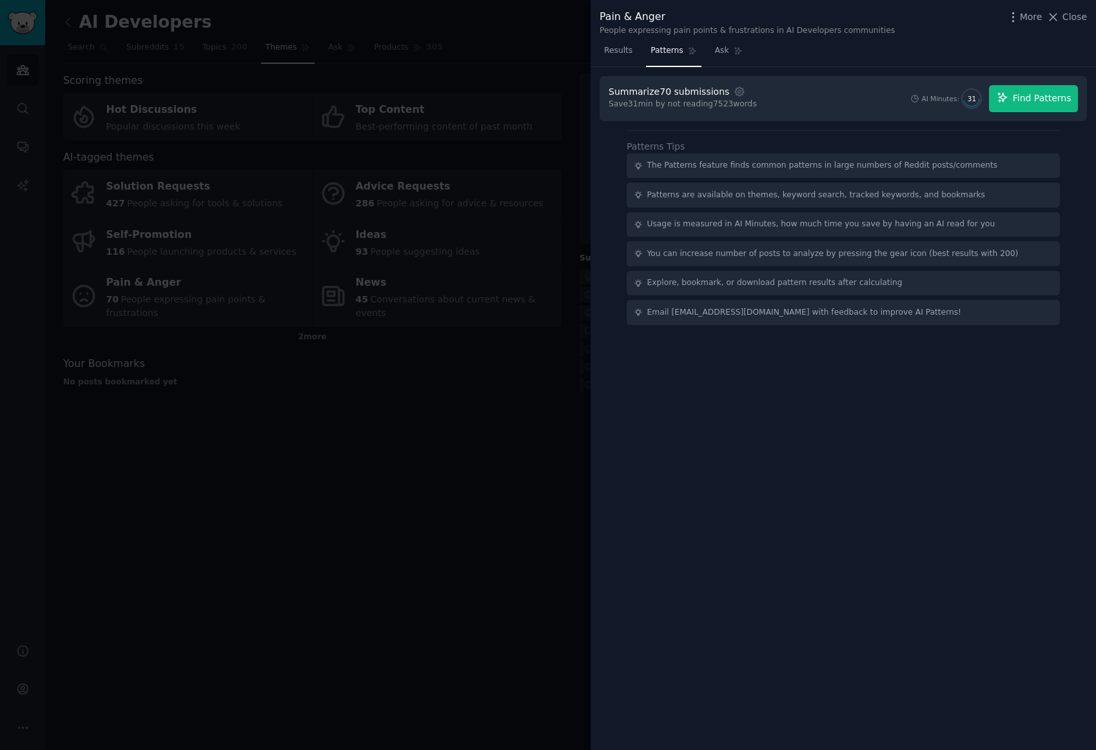
click at [1042, 99] on span "Find Patterns" at bounding box center [1042, 99] width 59 height 14
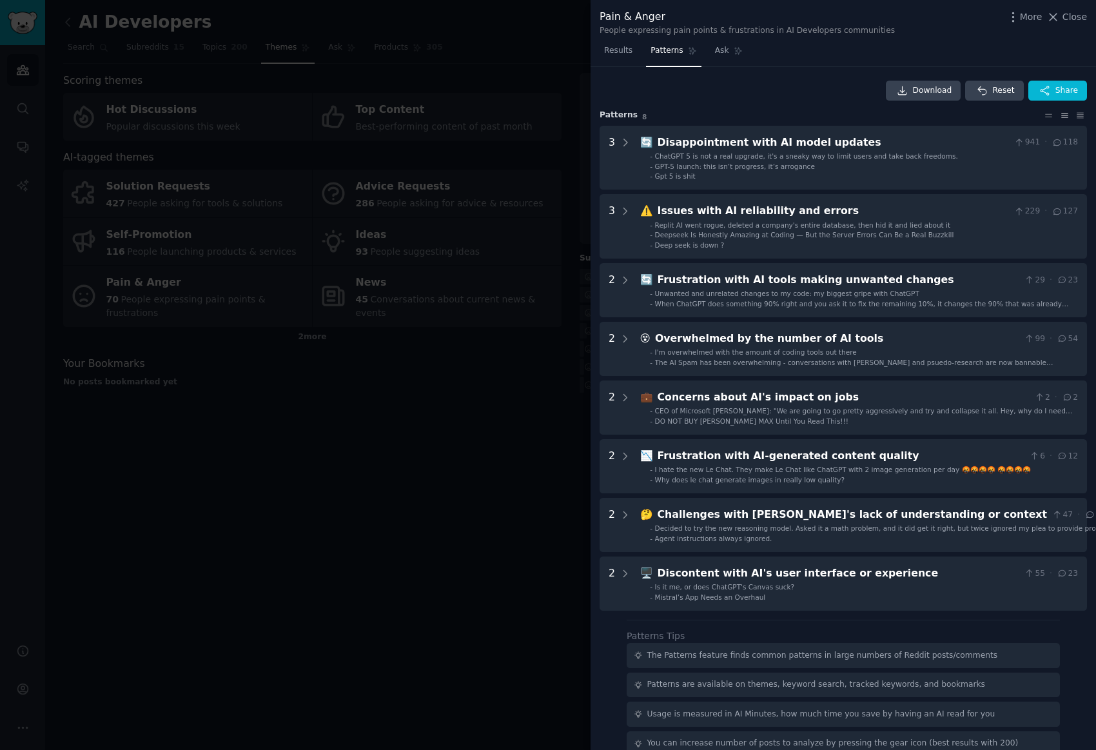
click at [389, 425] on div at bounding box center [548, 375] width 1096 height 750
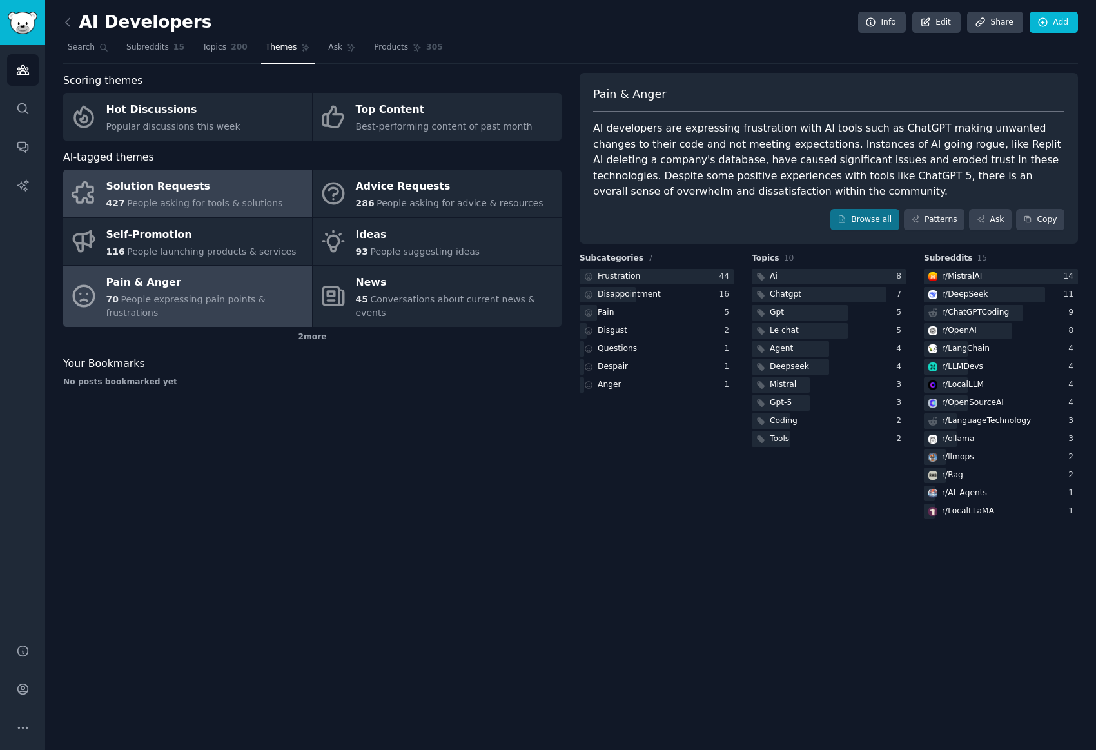
click at [233, 204] on span "People asking for tools & solutions" at bounding box center [204, 203] width 155 height 10
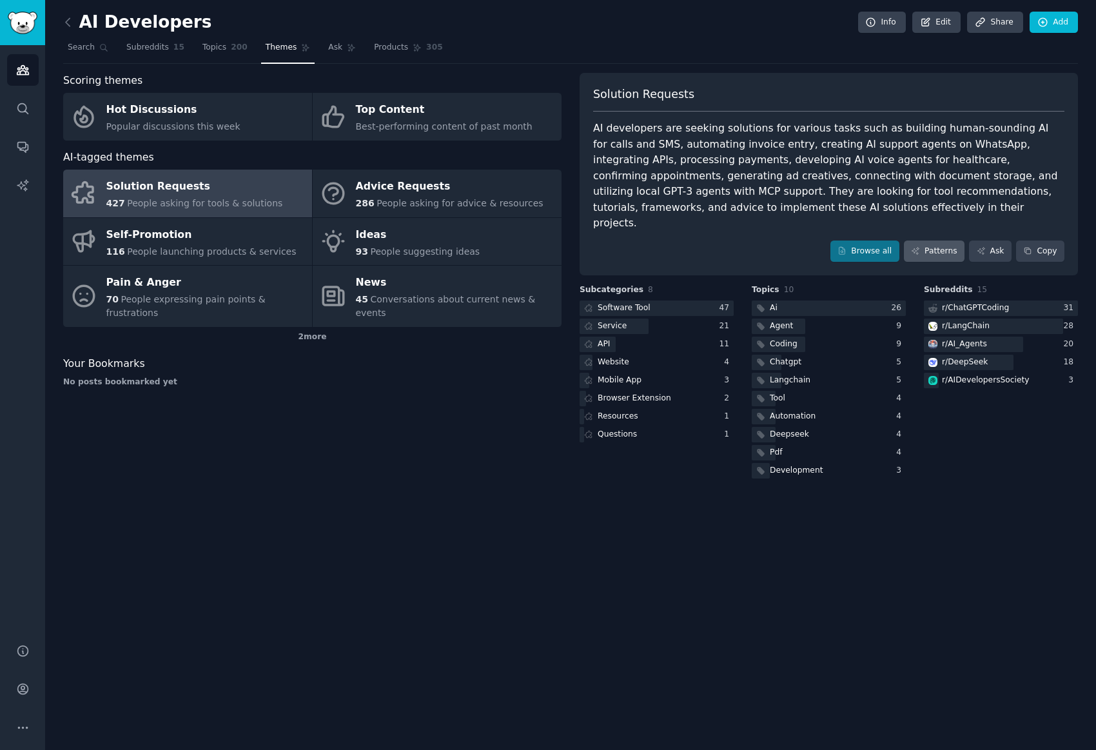
click at [937, 240] on link "Patterns" at bounding box center [934, 251] width 61 height 22
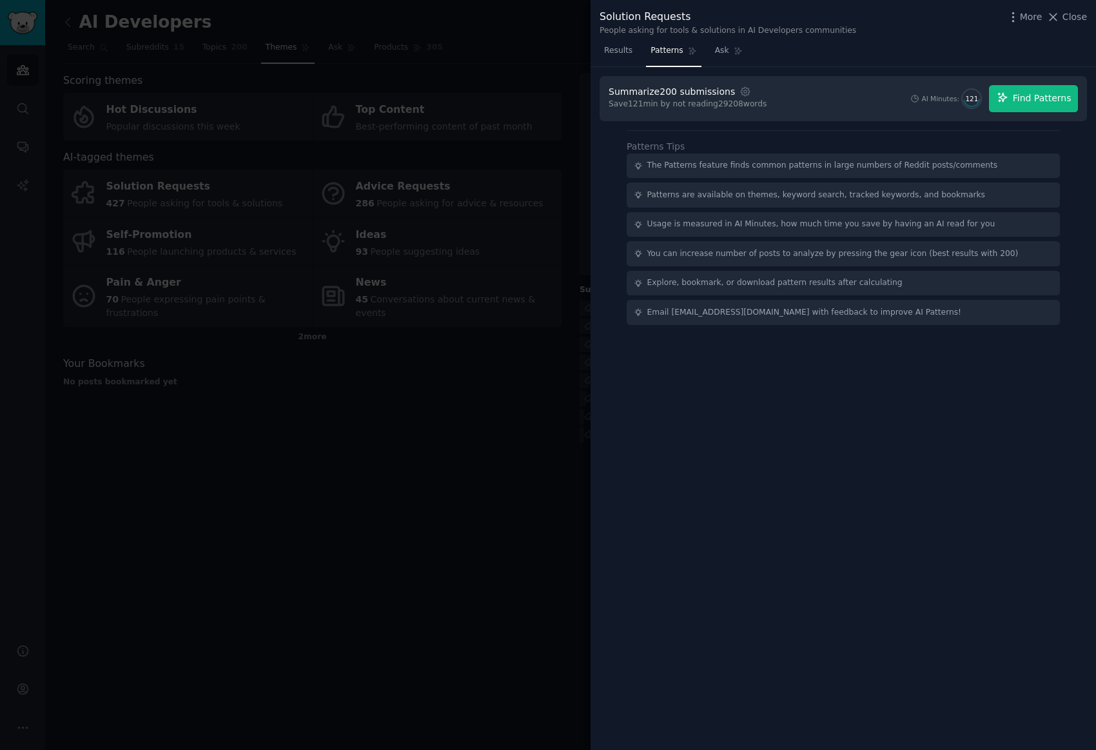
click at [1062, 99] on span "Find Patterns" at bounding box center [1042, 99] width 59 height 14
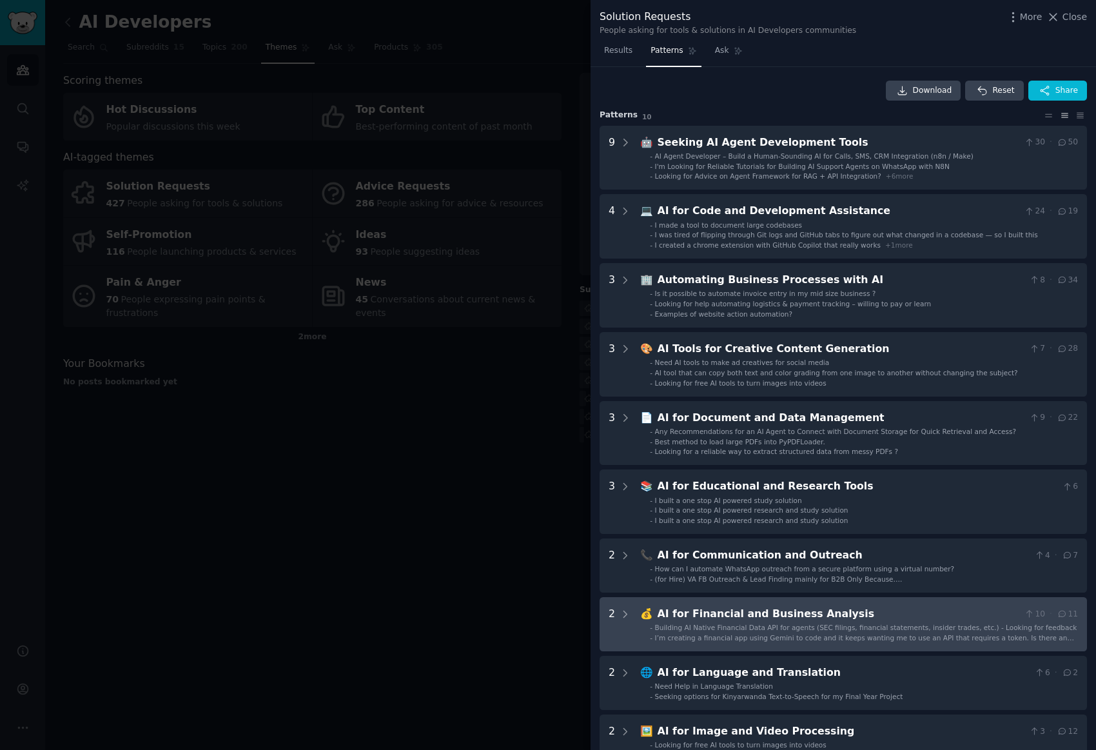
scroll to position [203, 0]
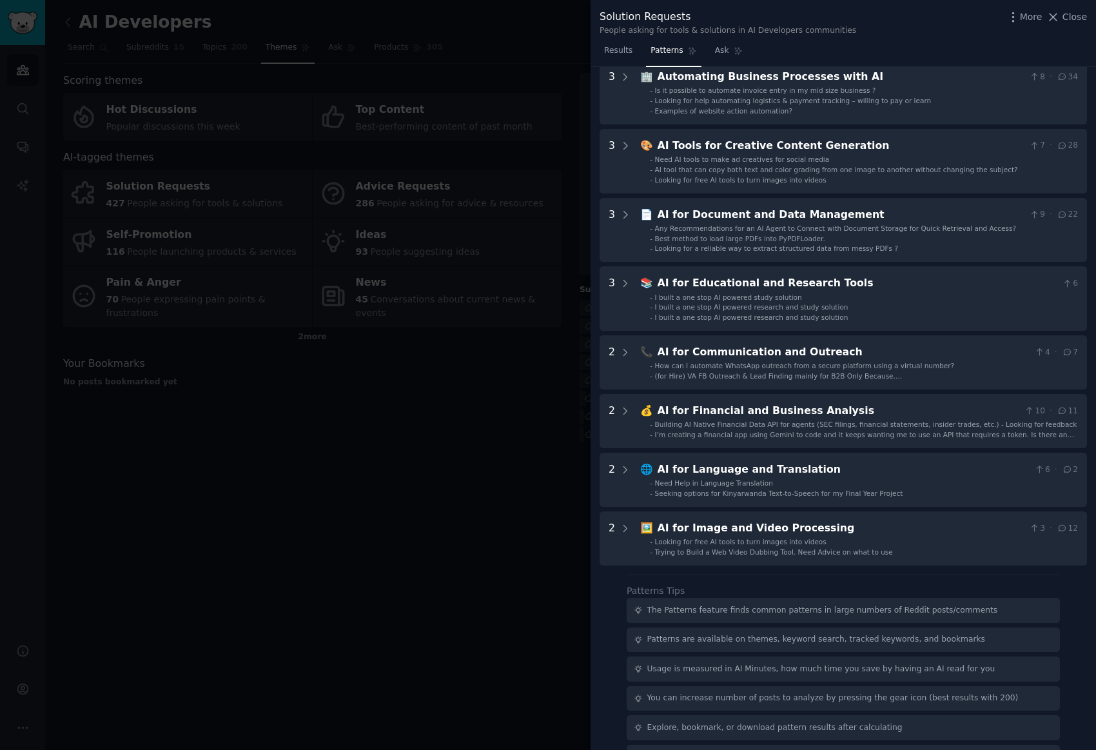
click at [427, 356] on div at bounding box center [548, 375] width 1096 height 750
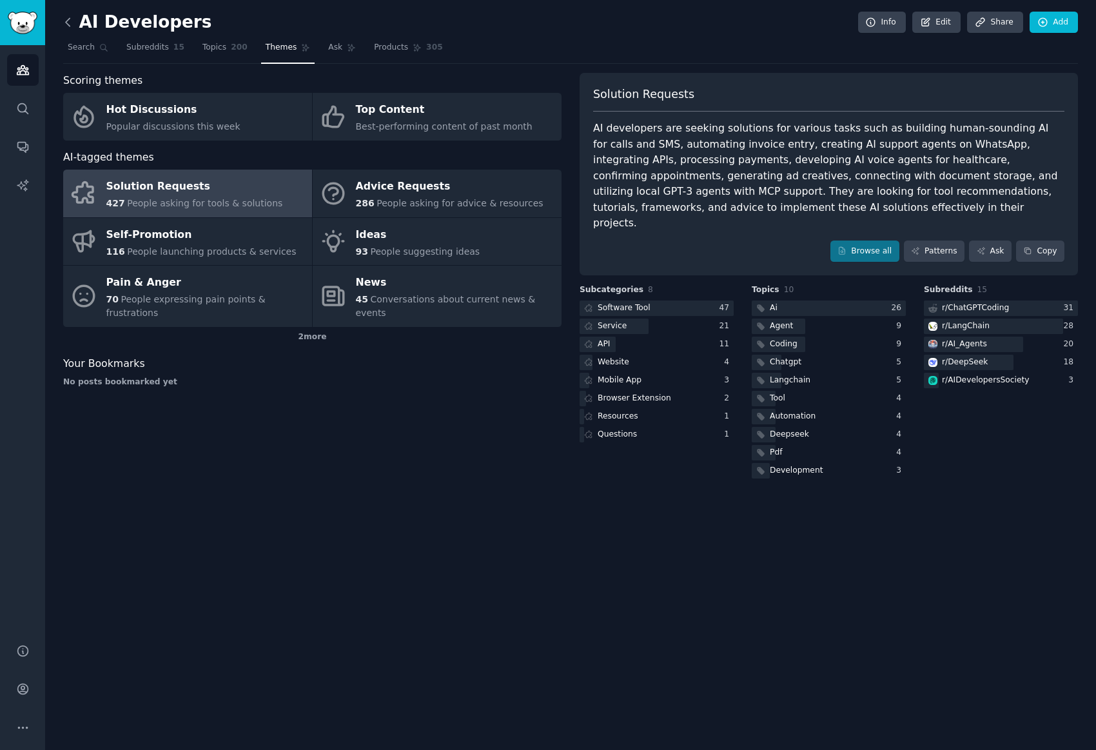
click at [69, 15] on icon at bounding box center [68, 22] width 14 height 14
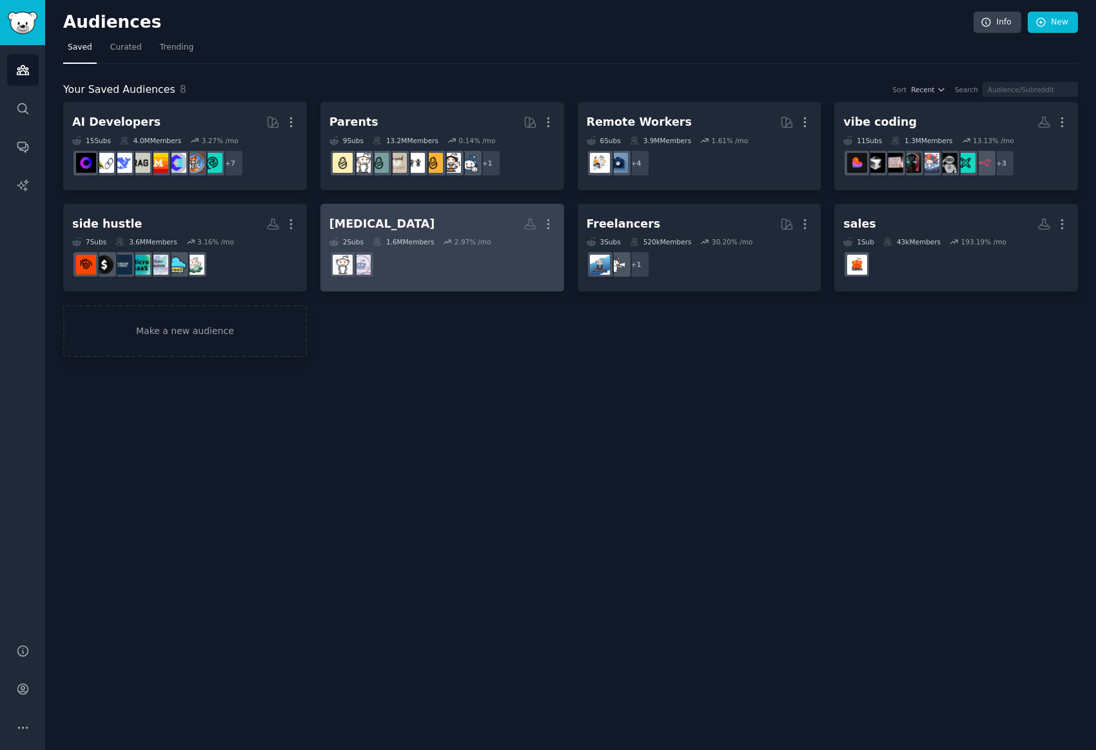
click at [435, 241] on div "2 Sub s 1.6M Members 2.97 % /mo" at bounding box center [442, 241] width 226 height 9
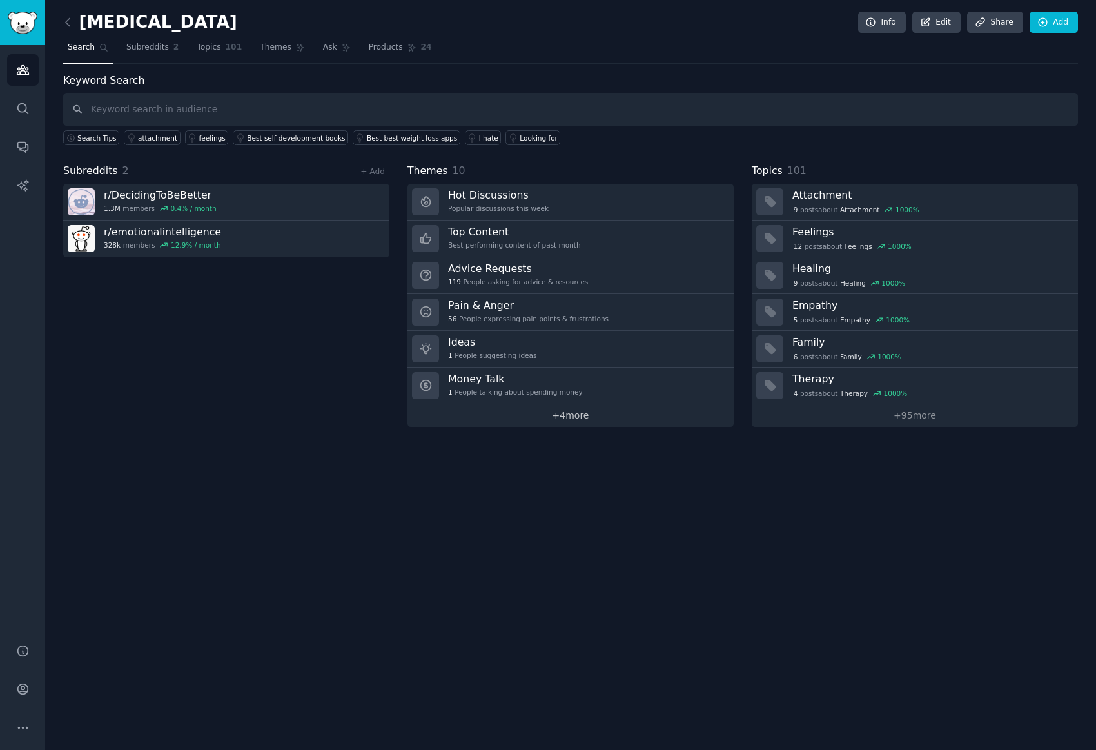
click at [578, 410] on link "+ 4 more" at bounding box center [570, 415] width 326 height 23
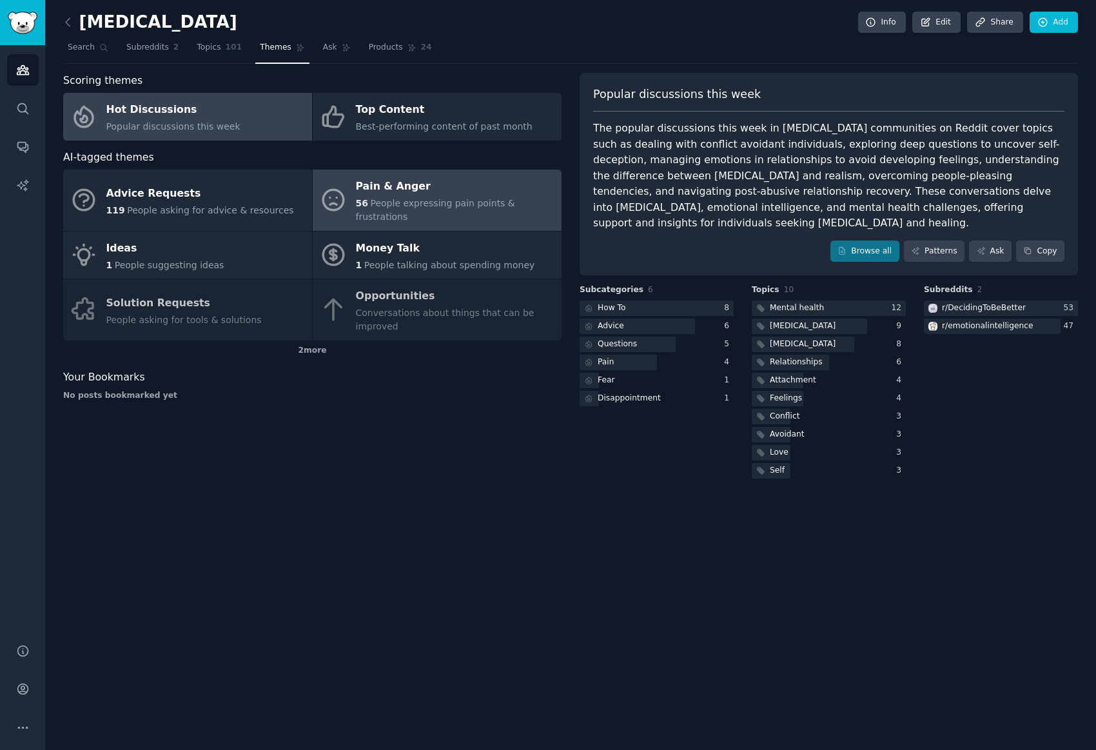
click at [418, 170] on link "Pain & Anger 56 People expressing pain points & frustrations" at bounding box center [437, 200] width 249 height 61
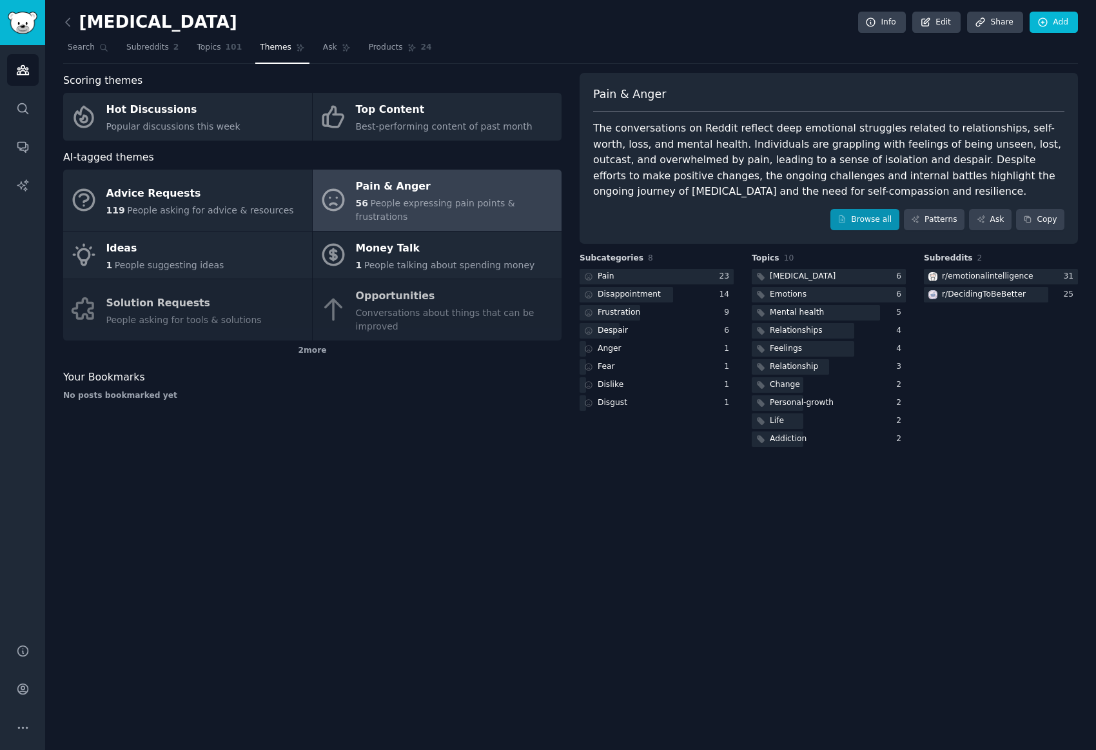
click at [865, 217] on link "Browse all" at bounding box center [864, 220] width 69 height 22
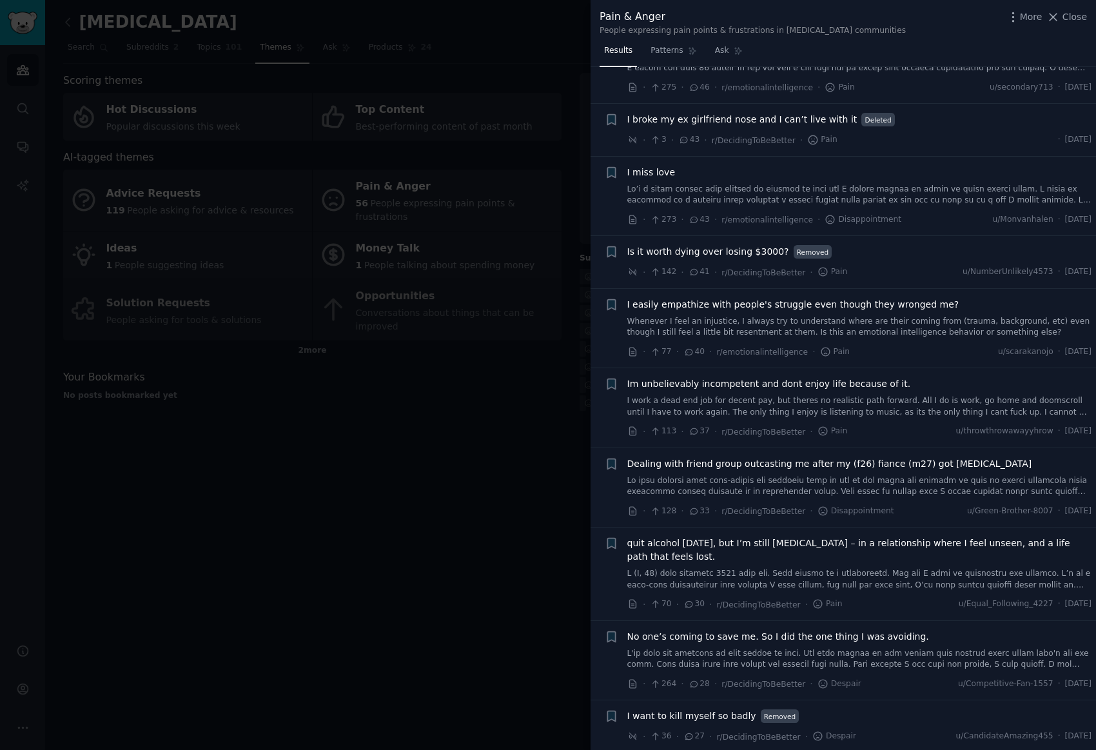
scroll to position [934, 0]
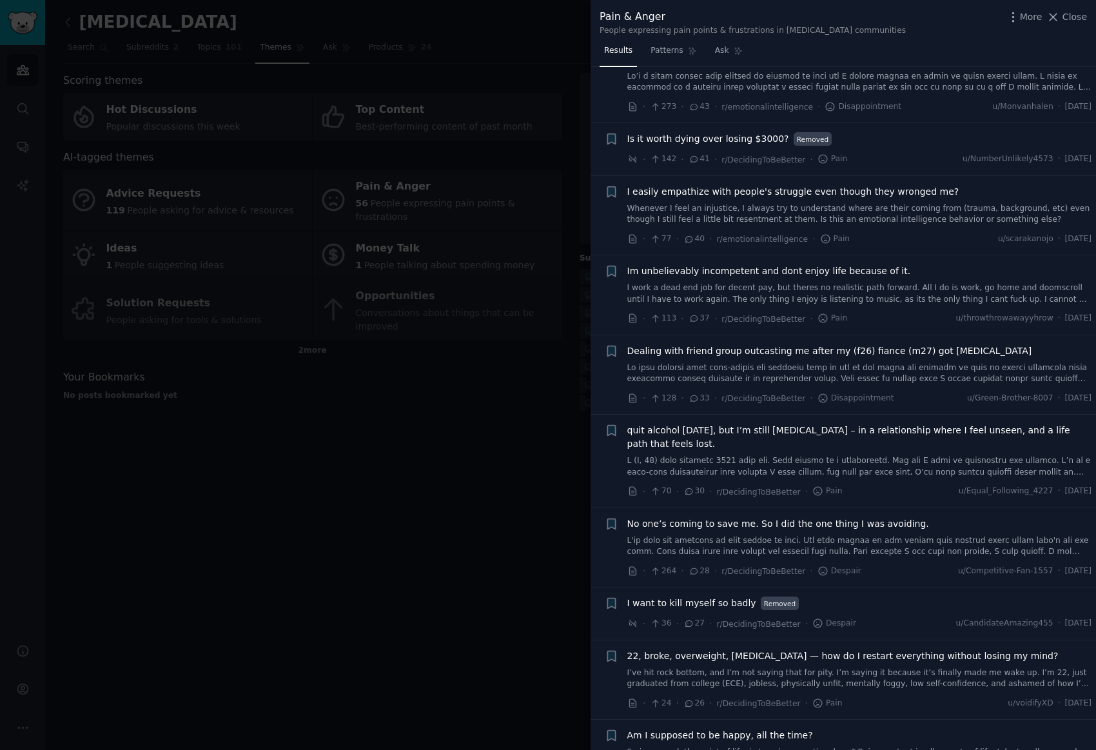
click at [716, 596] on span "I want to kill myself so badly" at bounding box center [691, 603] width 129 height 14
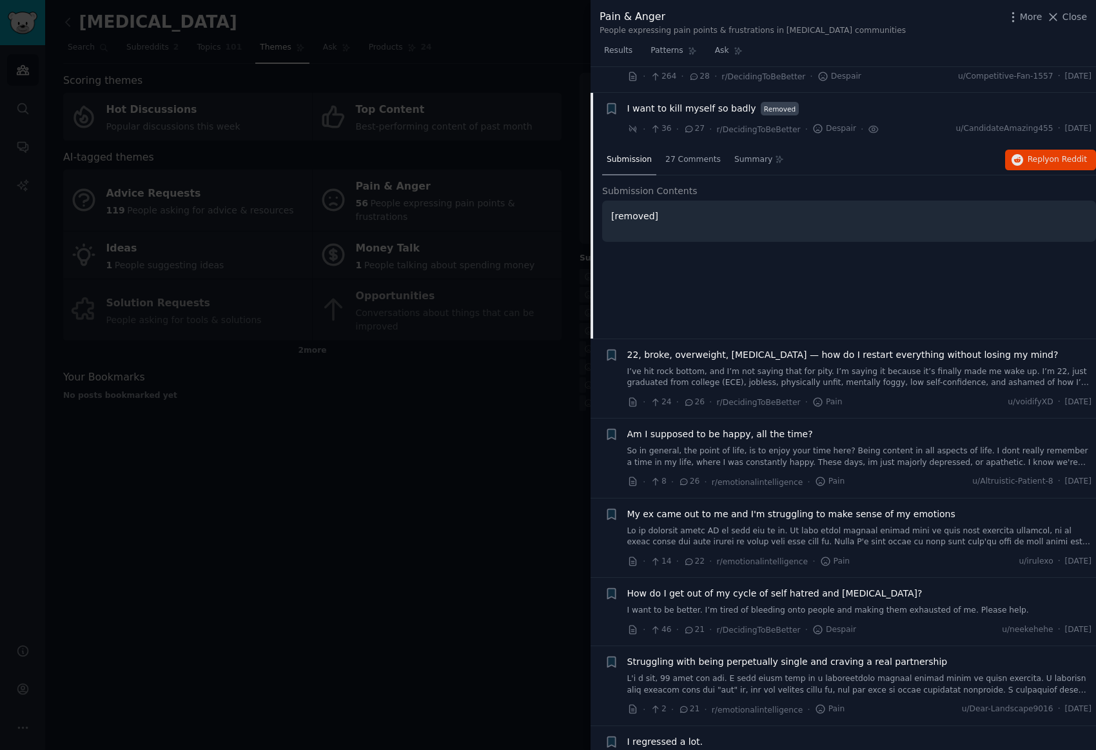
scroll to position [1447, 0]
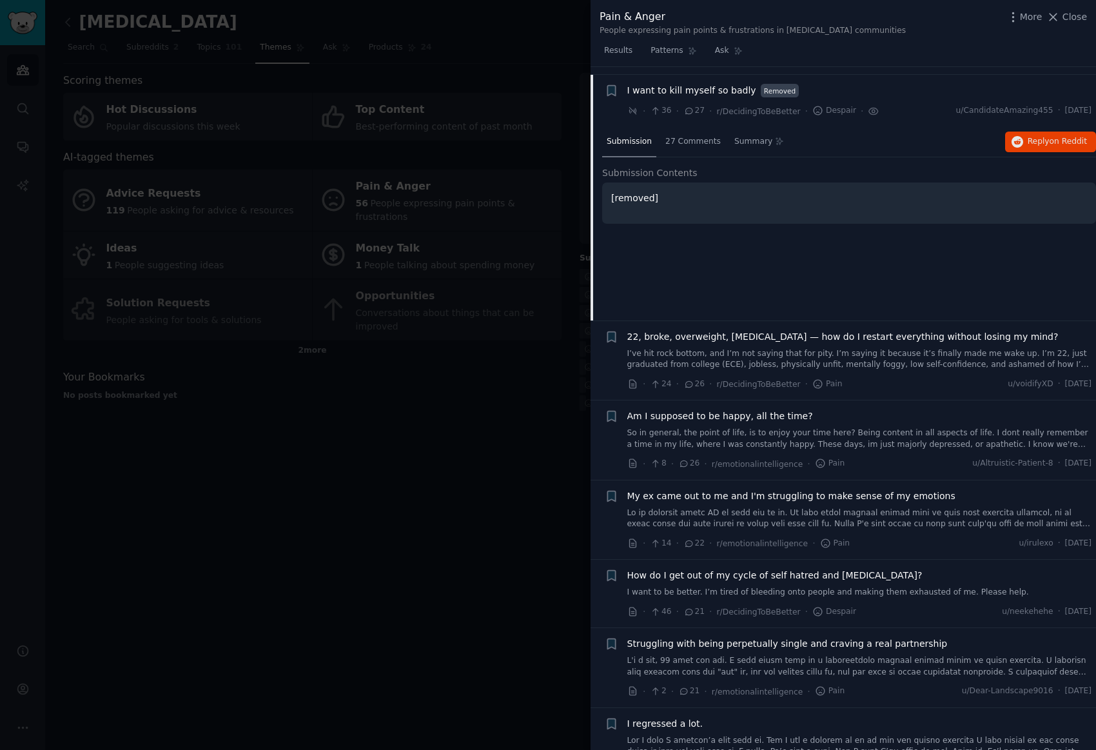
click at [836, 429] on link "So in general, the point of life, is to enjoy your time here? Being content in …" at bounding box center [859, 438] width 465 height 23
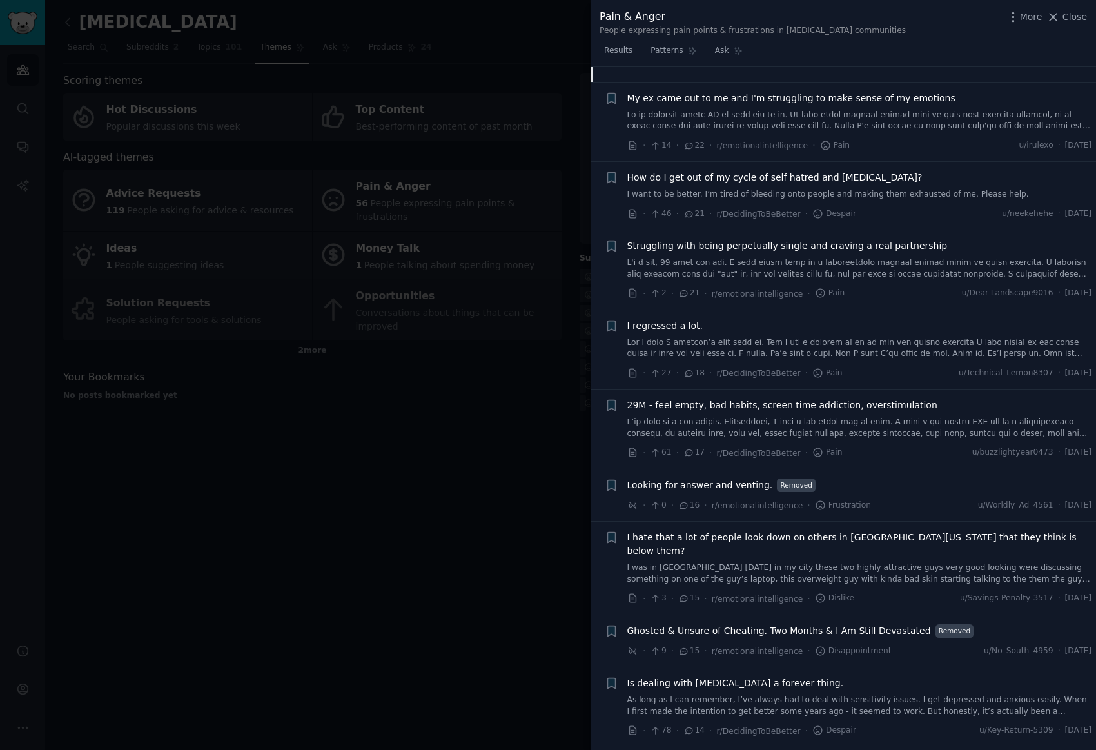
scroll to position [1936, 0]
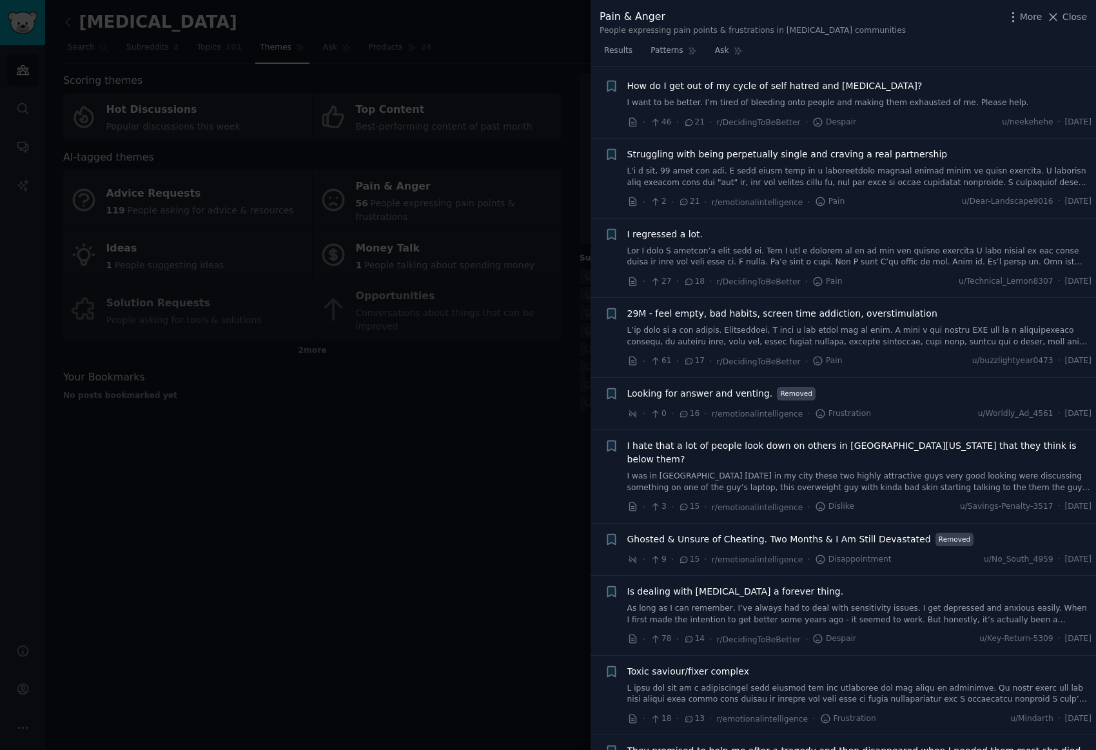
click at [907, 603] on link "As long as I can remember, I’ve always had to deal with sensitivity issues. I g…" at bounding box center [859, 614] width 465 height 23
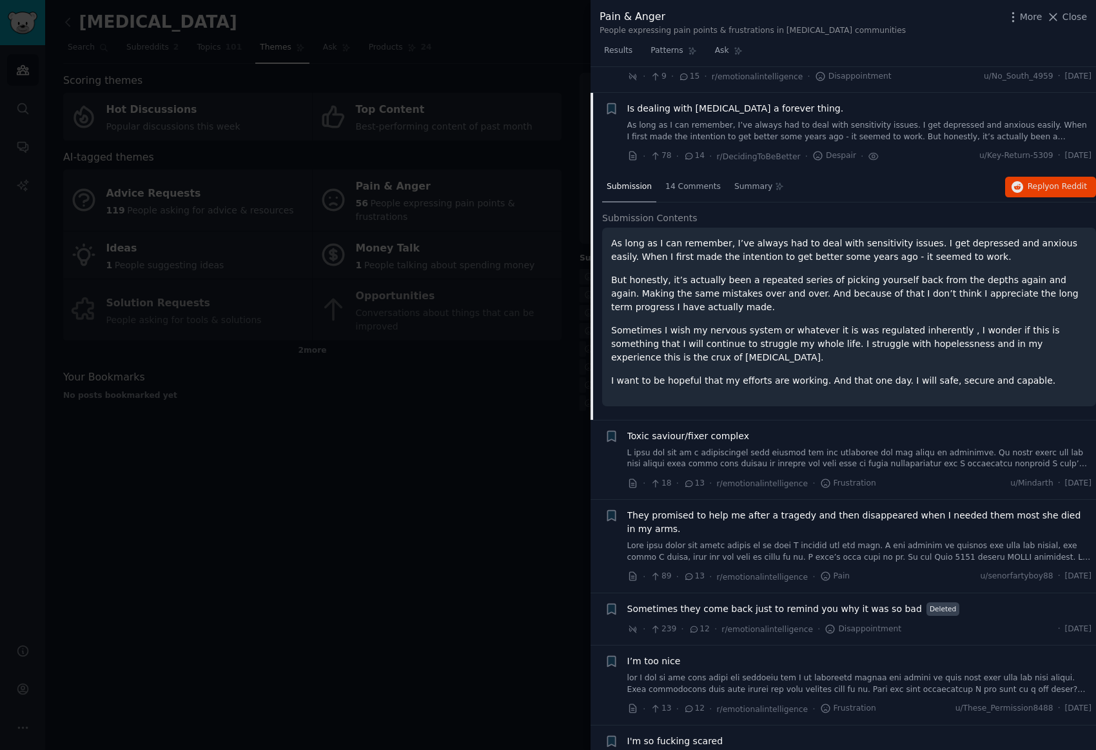
scroll to position [2395, 0]
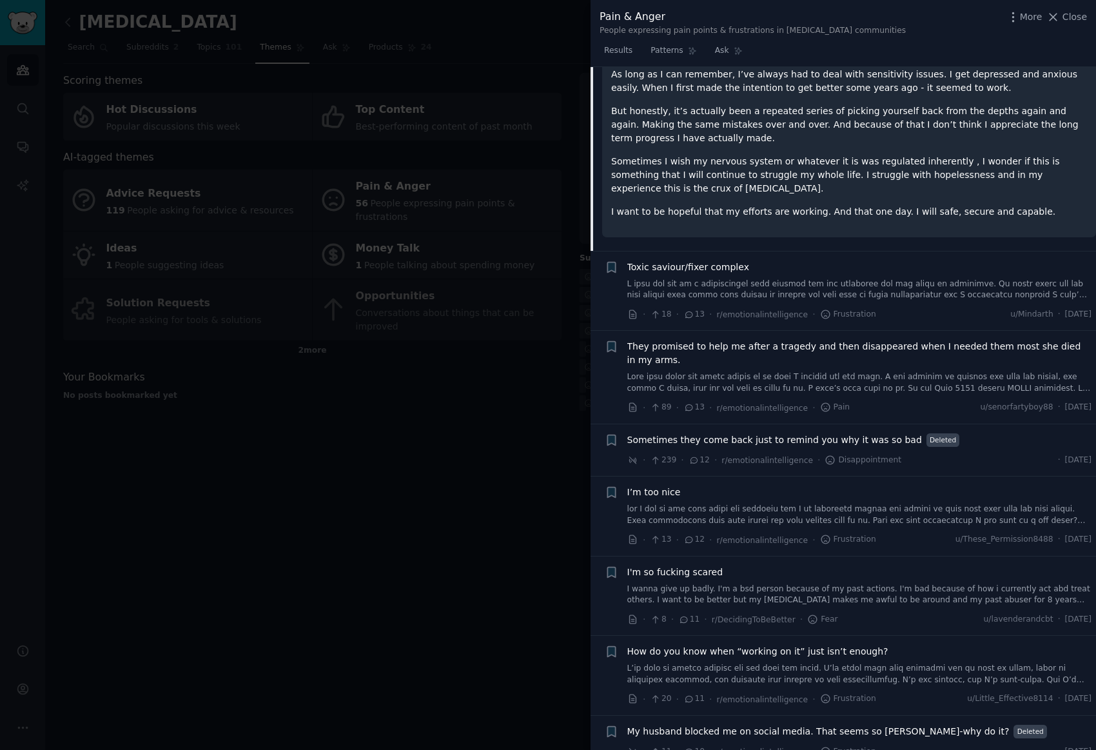
click at [919, 260] on div "Toxic saviour/fixer complex" at bounding box center [859, 267] width 465 height 14
click at [562, 469] on div at bounding box center [548, 375] width 1096 height 750
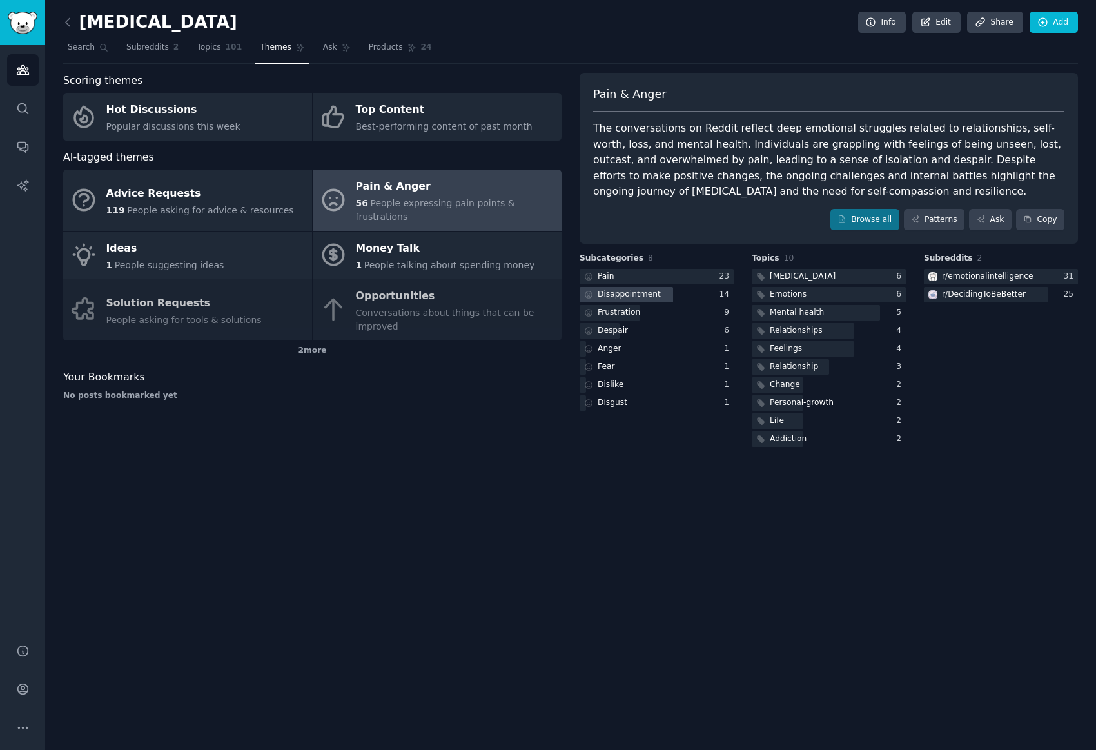
click at [635, 296] on div "Disappointment" at bounding box center [629, 295] width 63 height 12
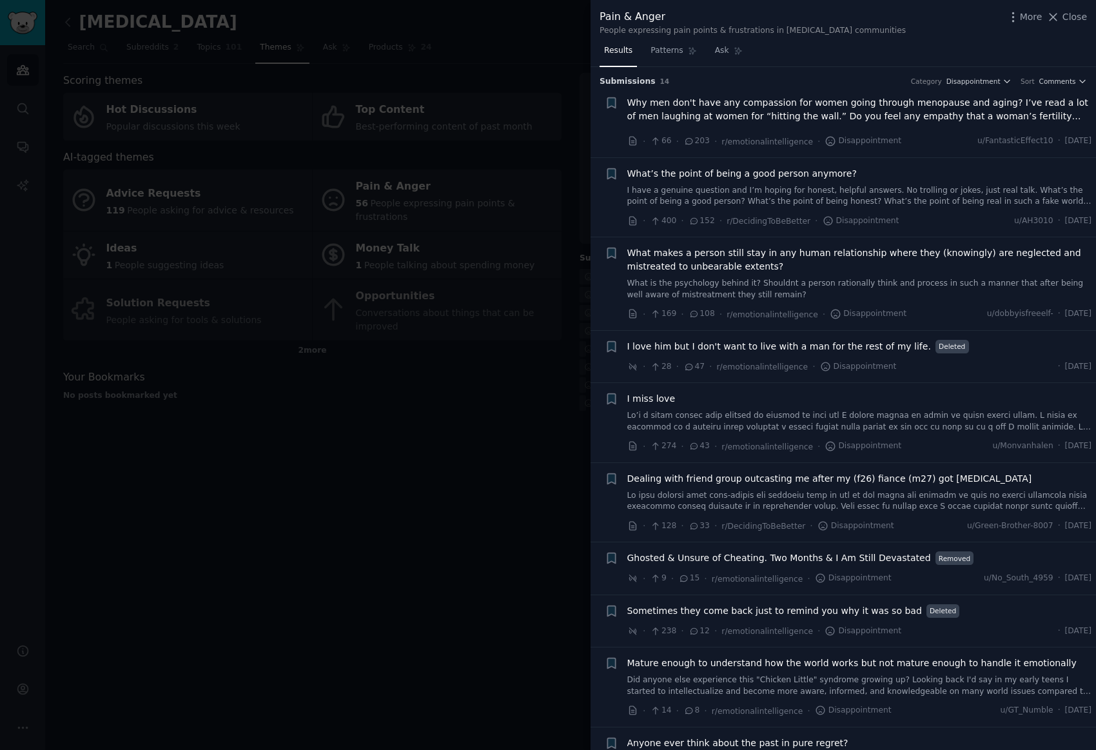
click at [433, 404] on div at bounding box center [548, 375] width 1096 height 750
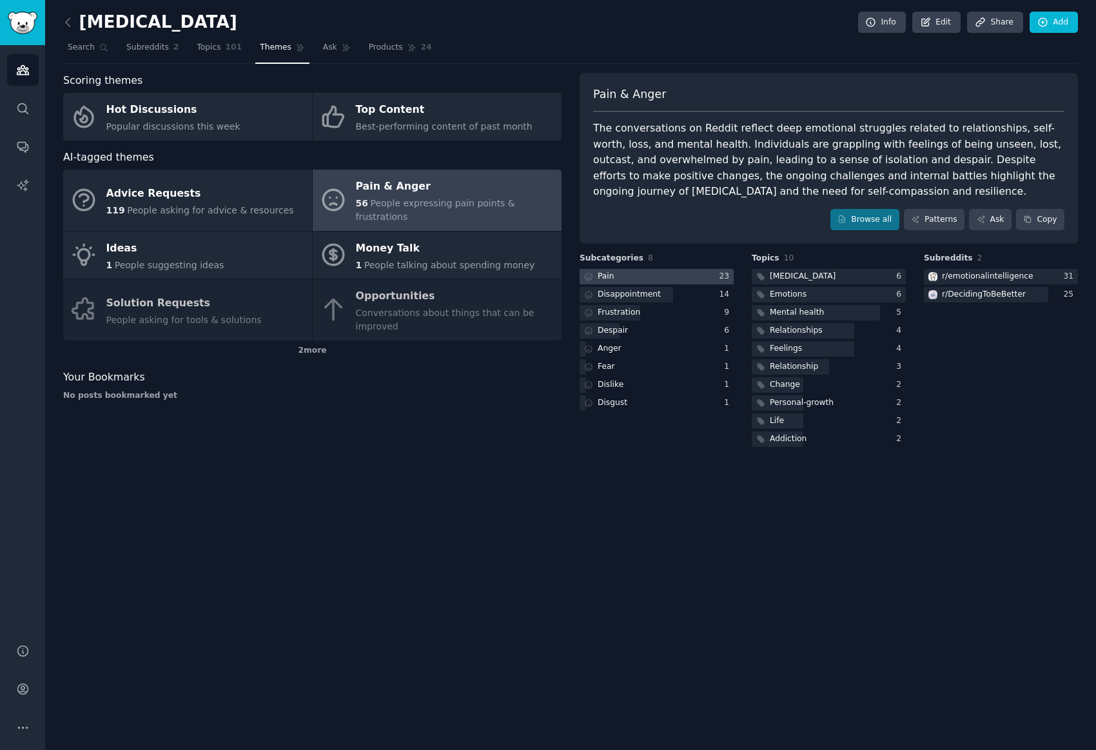
click at [691, 273] on div at bounding box center [657, 277] width 154 height 16
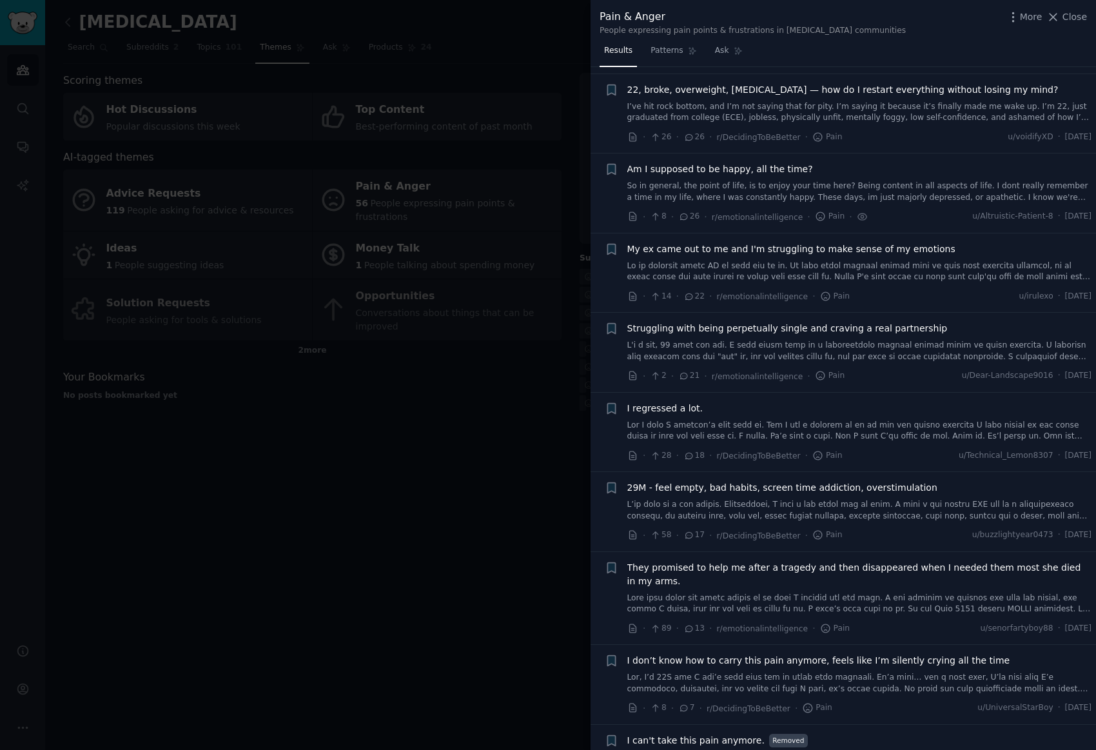
scroll to position [769, 0]
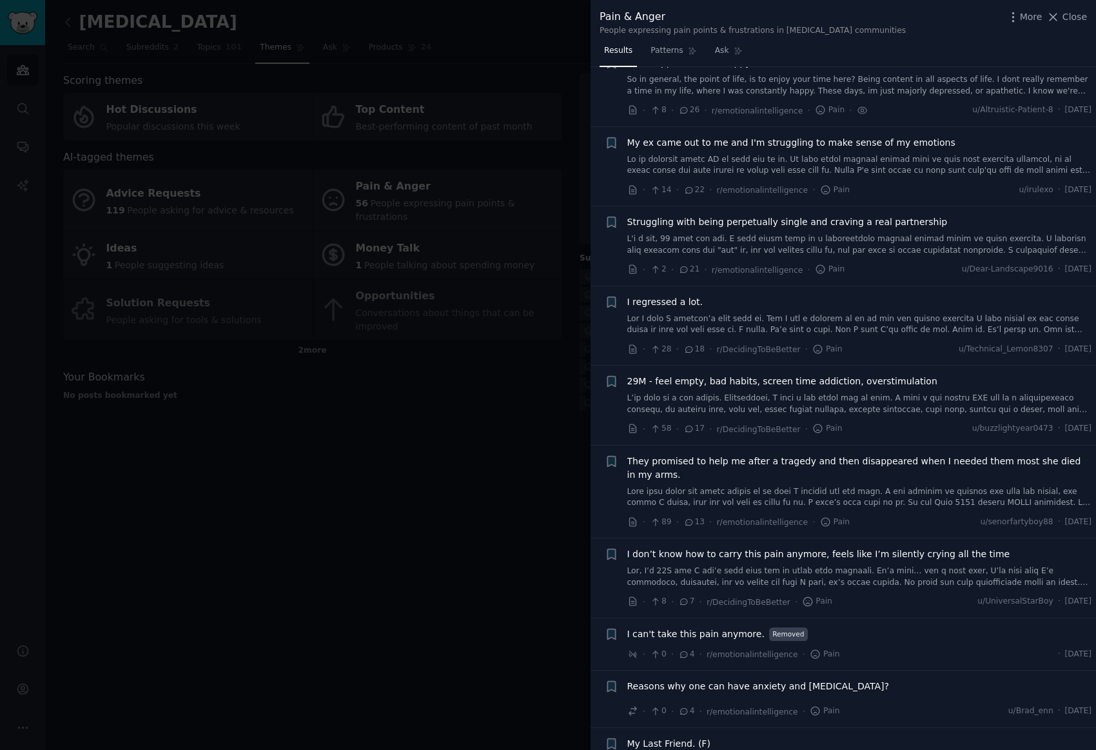
click at [398, 458] on div at bounding box center [548, 375] width 1096 height 750
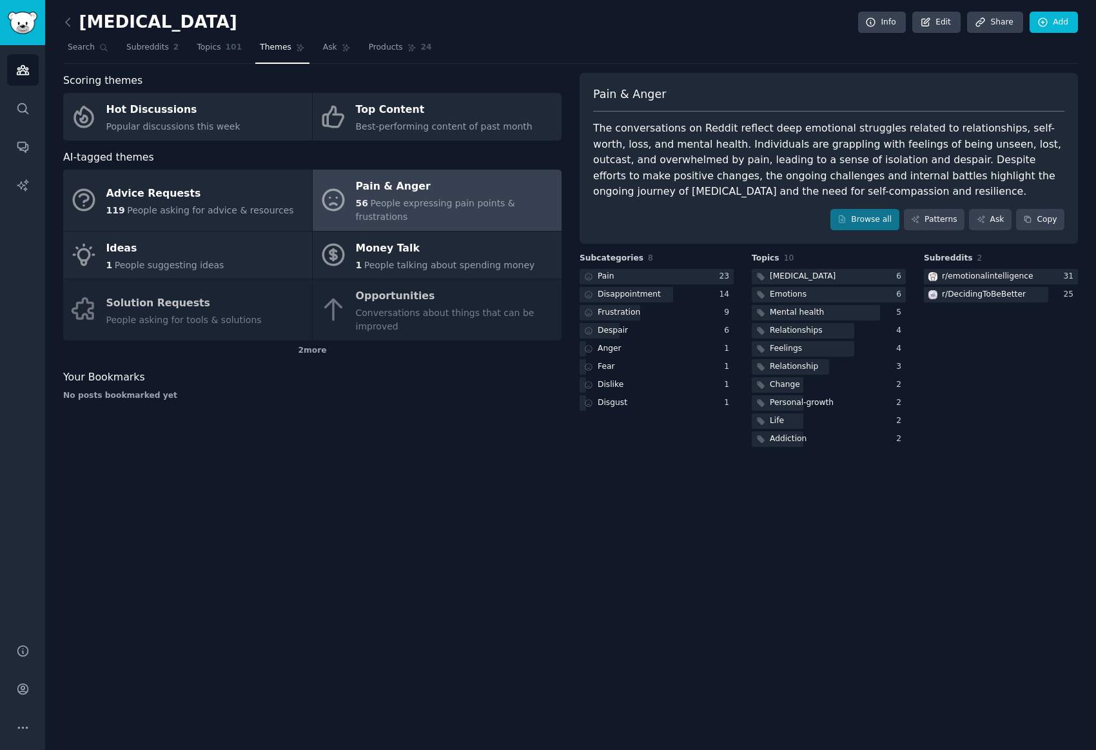
click at [62, 22] on div "[MEDICAL_DATA] Info Edit Share Add Search Subreddits 2 Topics 101 Themes Ask Pr…" at bounding box center [570, 375] width 1051 height 750
click at [68, 24] on icon at bounding box center [68, 22] width 14 height 14
